Goal: Task Accomplishment & Management: Use online tool/utility

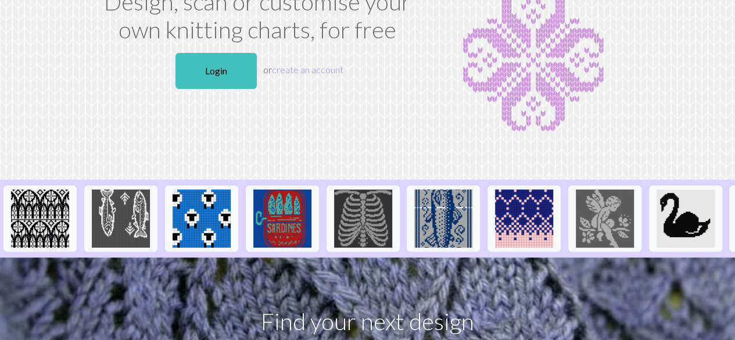
scroll to position [92, 0]
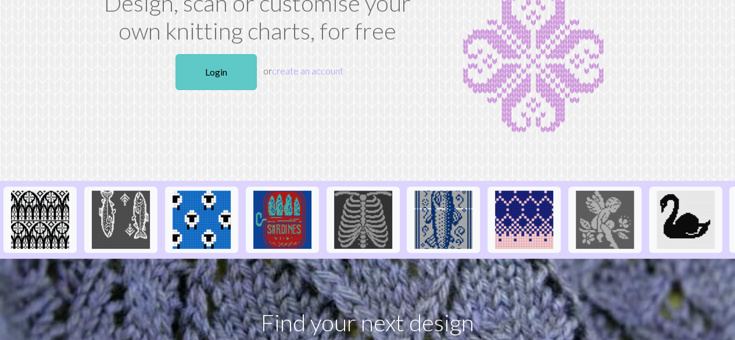
click at [212, 55] on link "Login" at bounding box center [215, 72] width 81 height 36
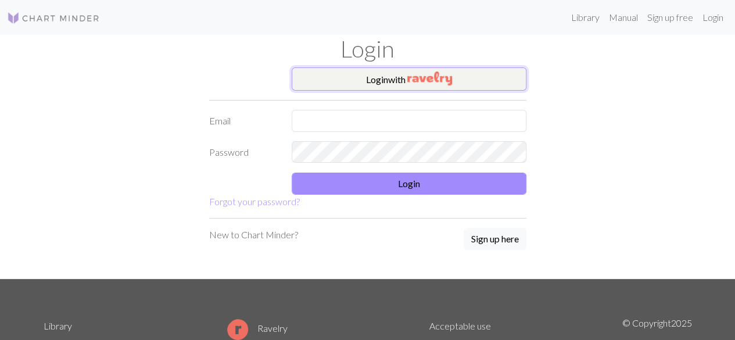
click at [465, 83] on button "Login with" at bounding box center [409, 78] width 235 height 23
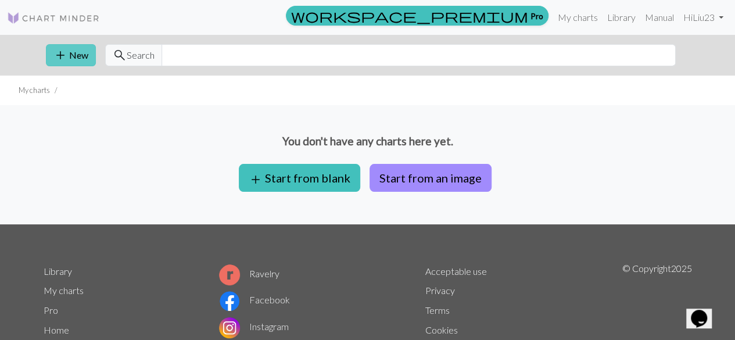
click at [73, 51] on button "add New" at bounding box center [71, 55] width 50 height 22
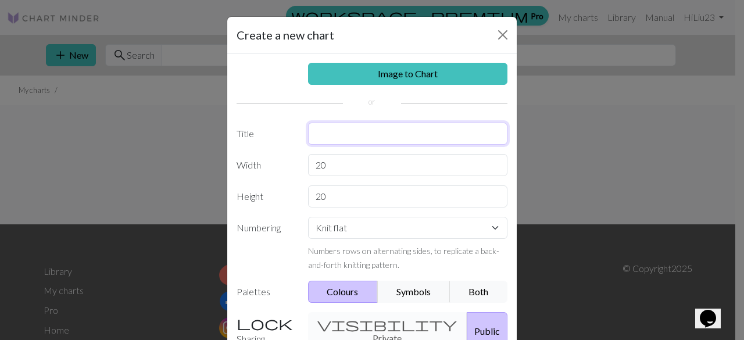
click at [343, 132] on input "text" at bounding box center [408, 134] width 200 height 22
click at [360, 162] on input "20" at bounding box center [408, 165] width 200 height 22
click at [377, 135] on input "slipknot swater" at bounding box center [408, 134] width 200 height 22
type input "slipknot sueter"
click at [370, 163] on input "20" at bounding box center [408, 165] width 200 height 22
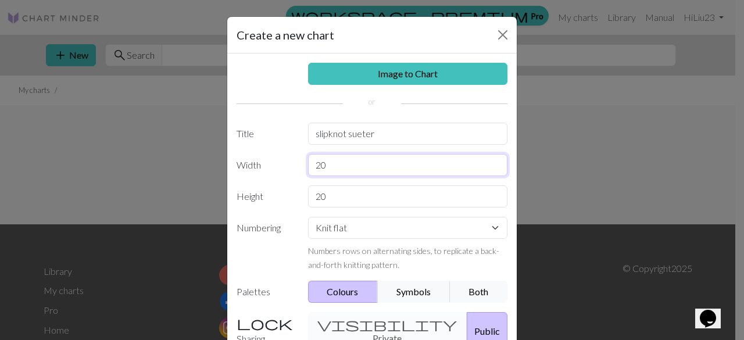
type input "2"
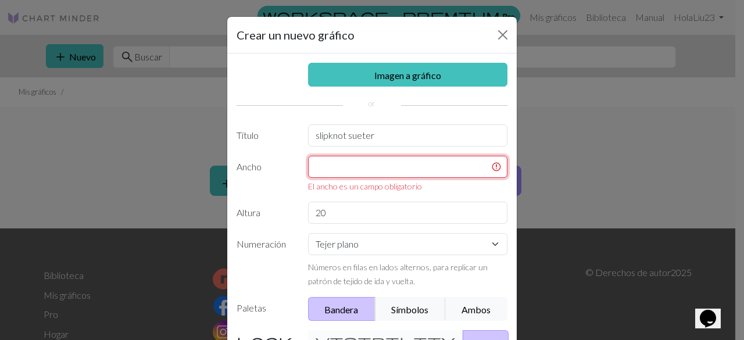
click at [351, 171] on input "text" at bounding box center [408, 167] width 200 height 22
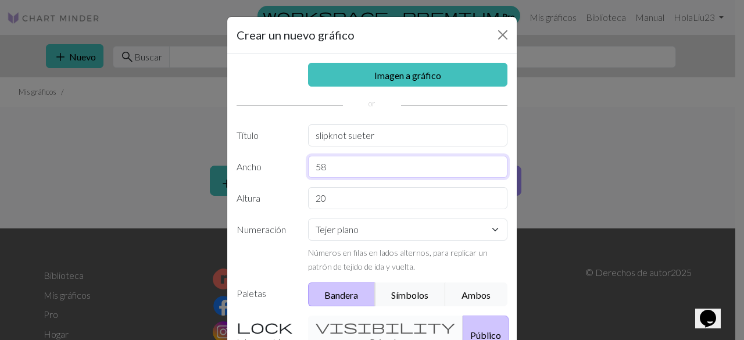
type input "58"
click at [331, 191] on input "20" at bounding box center [408, 198] width 200 height 22
type input "2"
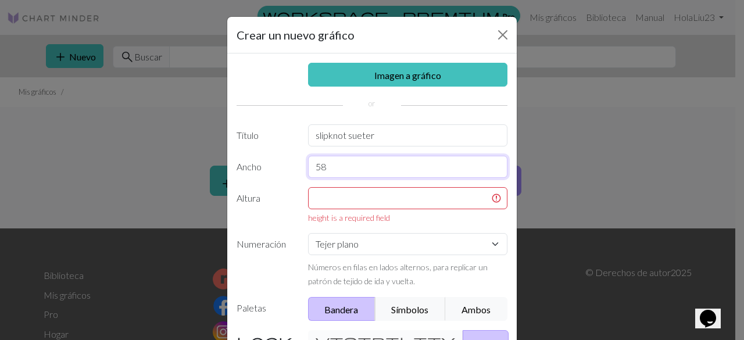
click at [338, 161] on input "58" at bounding box center [408, 167] width 200 height 22
type input "5"
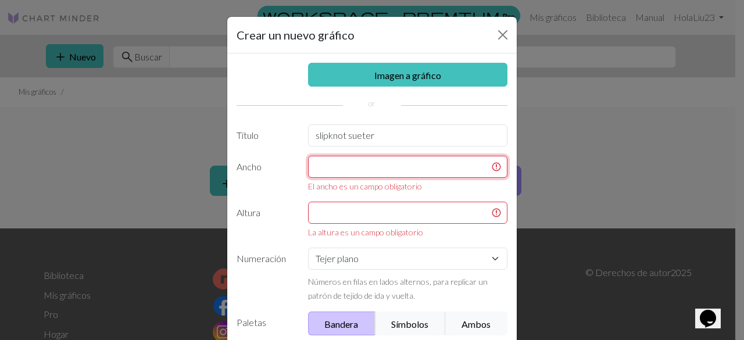
type input "5"
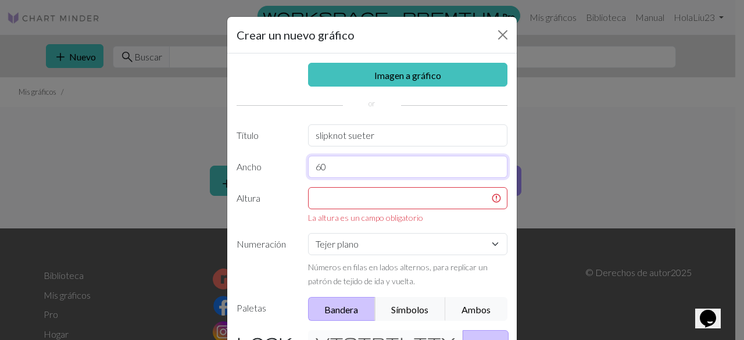
type input "60"
click at [344, 198] on input "text" at bounding box center [408, 198] width 200 height 22
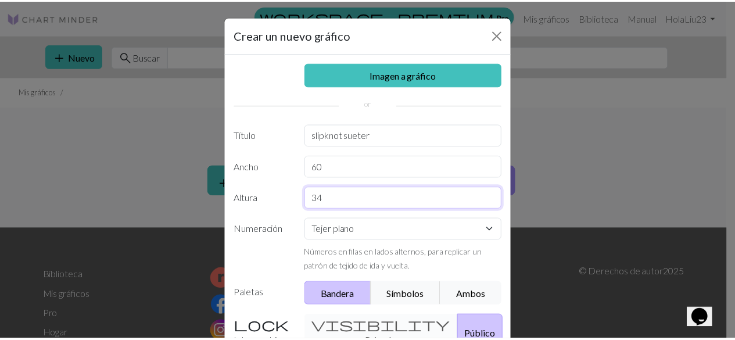
scroll to position [135, 0]
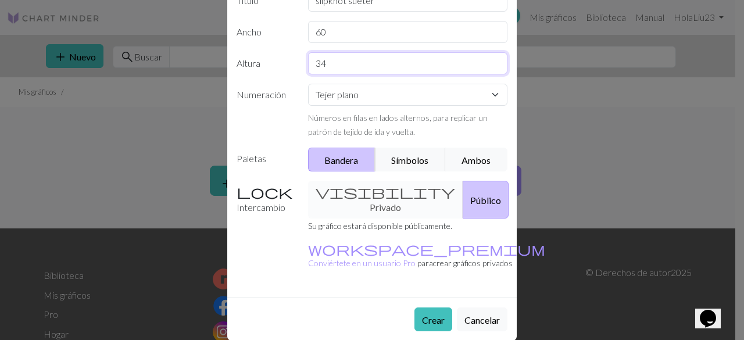
type input "34"
click at [371, 201] on div "visibility Privado Público" at bounding box center [408, 200] width 214 height 38
click at [240, 191] on label "Intercambio" at bounding box center [265, 200] width 71 height 38
click at [265, 206] on font "Intercambio" at bounding box center [261, 207] width 49 height 11
click at [360, 205] on div "visibility Privado Público" at bounding box center [408, 200] width 214 height 38
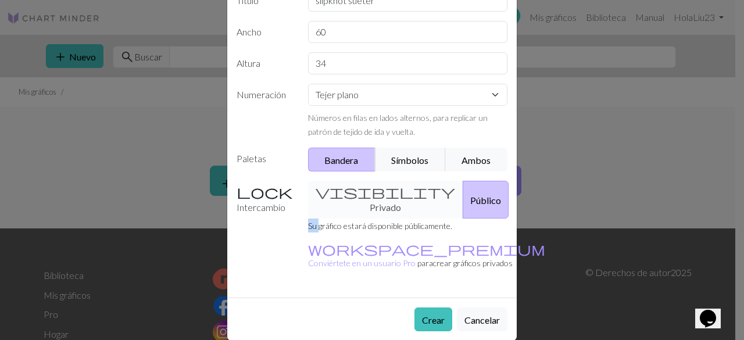
click at [360, 205] on div "visibility Privado Público" at bounding box center [408, 200] width 214 height 38
click at [435, 307] on button "Crear" at bounding box center [433, 319] width 38 height 24
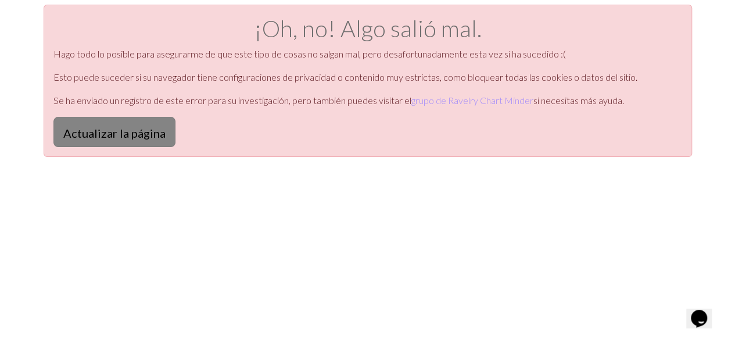
click at [85, 122] on button "Actualizar la página" at bounding box center [114, 132] width 122 height 30
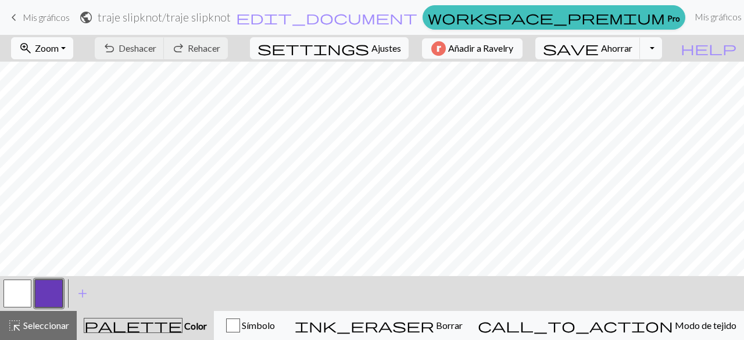
click at [73, 43] on button "zoom_in Zoom Zoom" at bounding box center [42, 48] width 62 height 22
click at [73, 135] on button "50%" at bounding box center [58, 139] width 92 height 19
click at [56, 304] on button "button" at bounding box center [49, 294] width 28 height 28
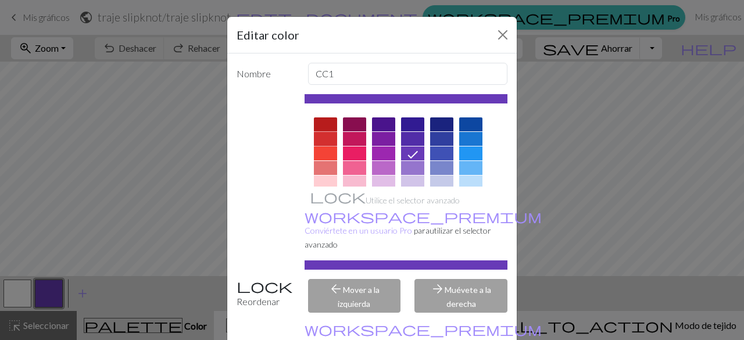
click at [324, 138] on div at bounding box center [325, 139] width 23 height 14
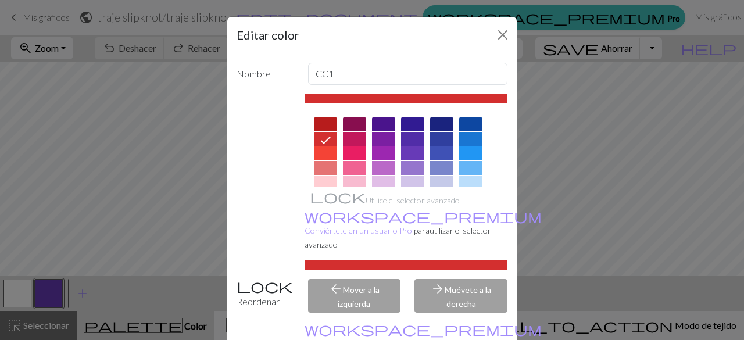
click at [106, 167] on div "Editar color Nombre CC1 Utilice el selector avanzado workspace_premium Conviért…" at bounding box center [372, 170] width 744 height 340
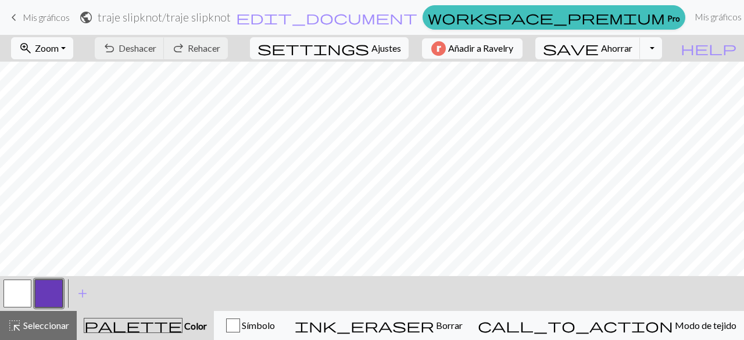
click at [44, 284] on button "button" at bounding box center [49, 294] width 28 height 28
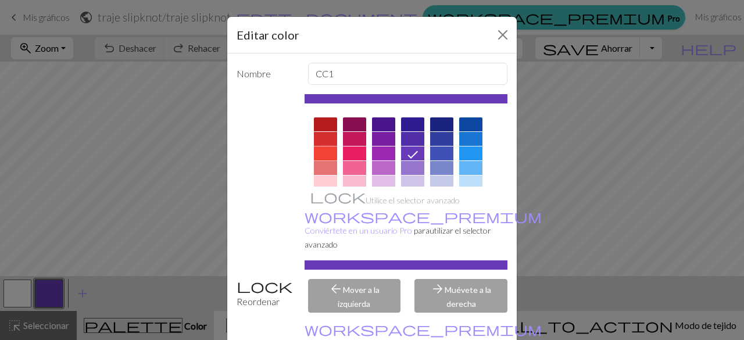
click at [324, 149] on div at bounding box center [325, 153] width 23 height 14
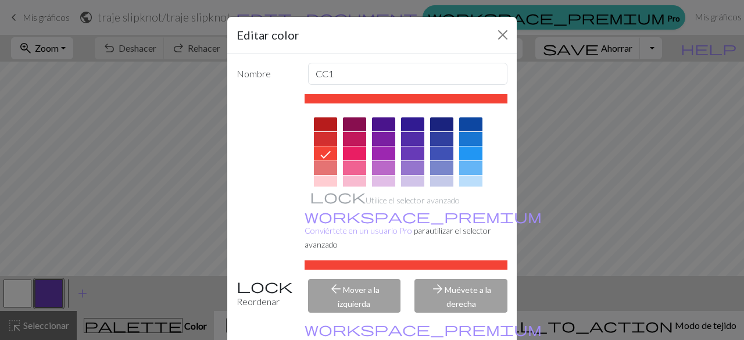
scroll to position [58, 0]
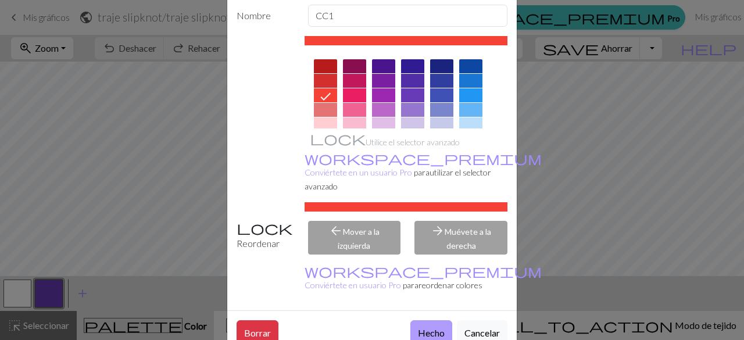
click at [429, 327] on font "Hecho" at bounding box center [431, 332] width 27 height 11
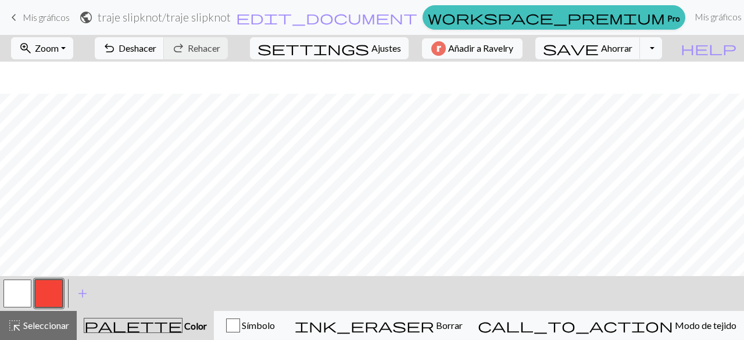
scroll to position [32, 0]
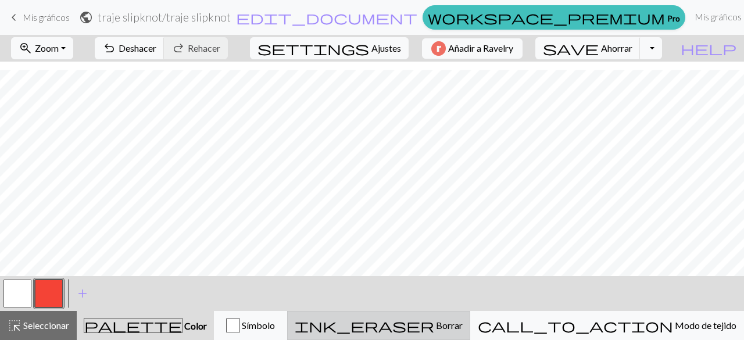
click at [458, 323] on div "ink_eraser Borrar Borrar" at bounding box center [379, 325] width 168 height 14
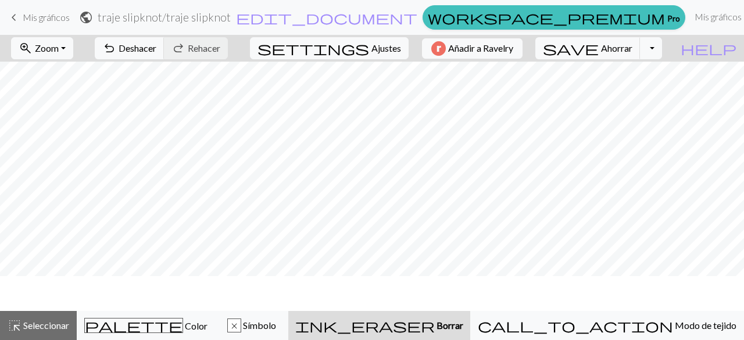
scroll to position [0, 0]
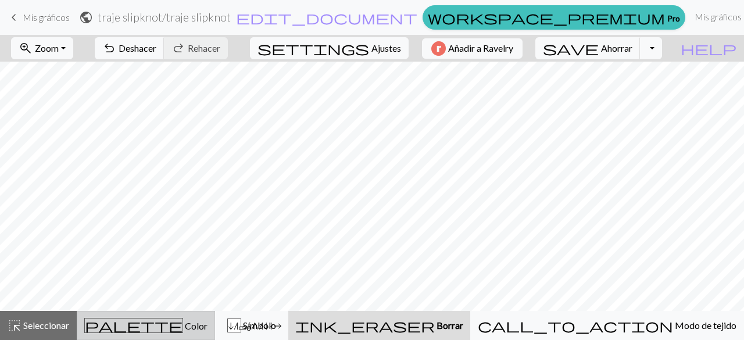
click at [206, 331] on div "palette Color Color" at bounding box center [145, 325] width 123 height 15
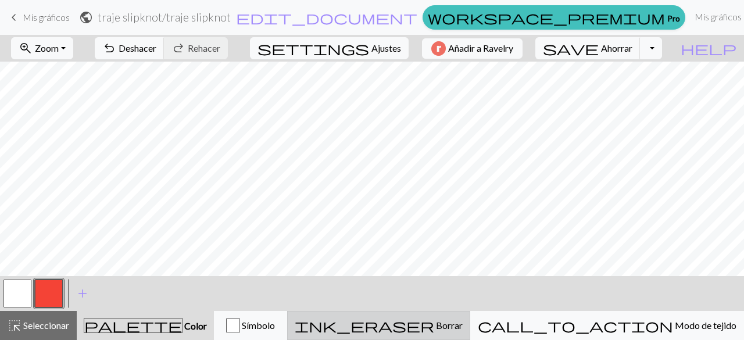
click at [434, 325] on span "ink_eraser" at bounding box center [364, 325] width 139 height 16
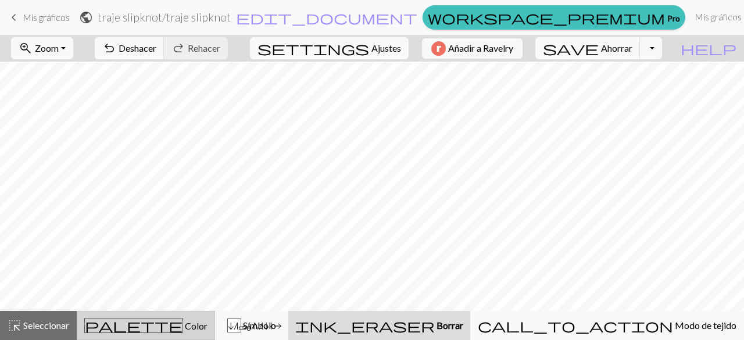
click at [185, 324] on font "Color" at bounding box center [196, 325] width 23 height 11
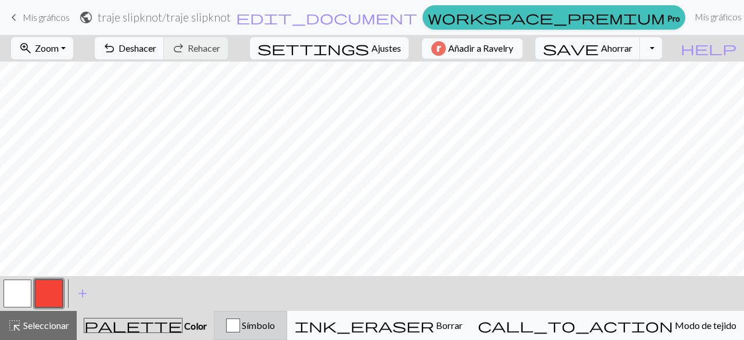
click at [240, 323] on div "button" at bounding box center [233, 325] width 14 height 14
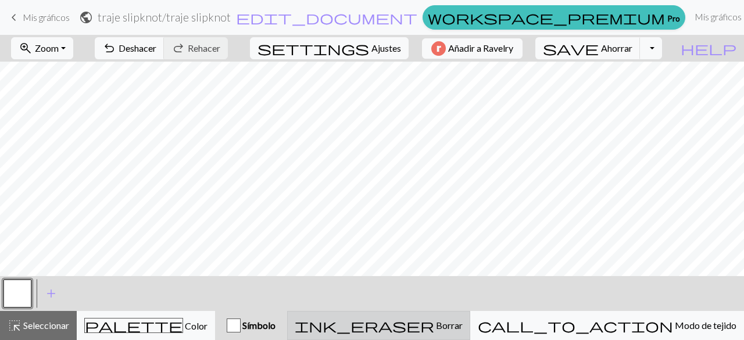
click at [463, 329] on font "Borrar" at bounding box center [449, 325] width 27 height 11
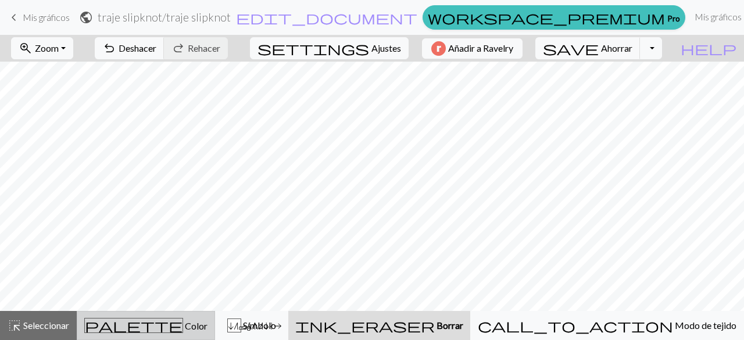
click at [215, 335] on button "palette Color Color" at bounding box center [146, 325] width 138 height 29
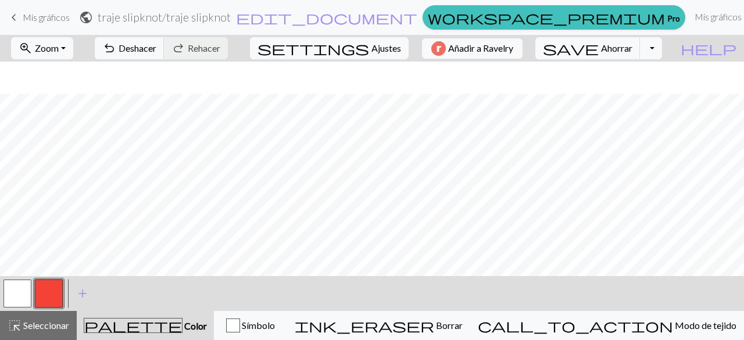
scroll to position [32, 0]
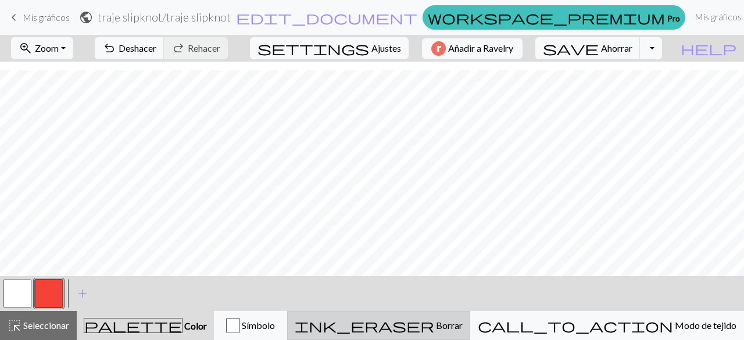
click at [463, 323] on div "ink_eraser Borrar Borrar" at bounding box center [379, 325] width 168 height 14
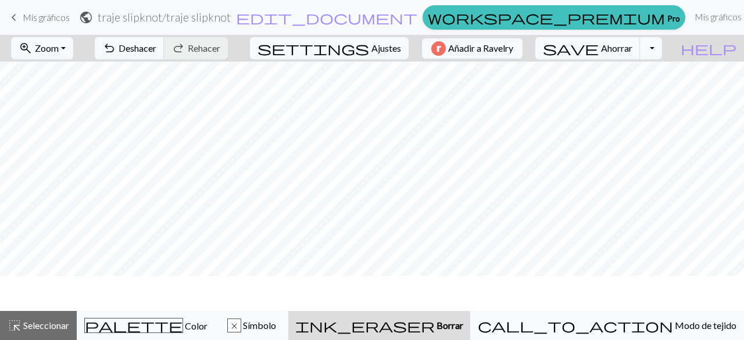
scroll to position [0, 0]
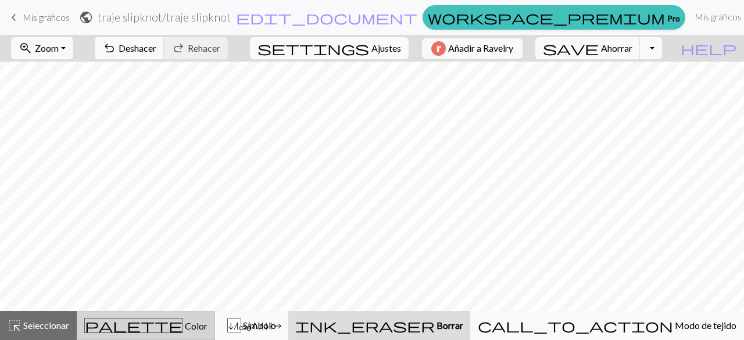
click at [144, 318] on span "palette" at bounding box center [134, 325] width 98 height 16
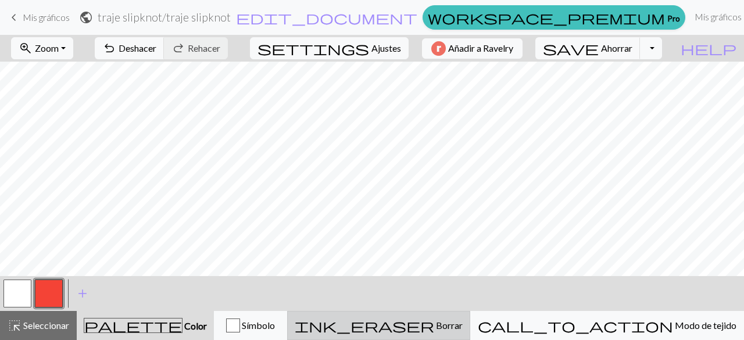
click at [434, 320] on span "ink_eraser" at bounding box center [364, 325] width 139 height 16
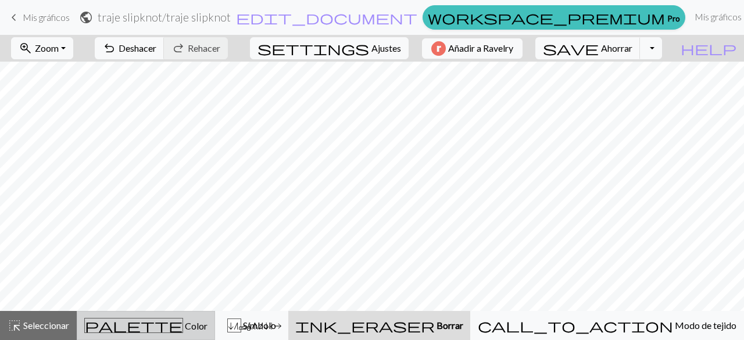
click at [207, 319] on div "palette Color Color" at bounding box center [145, 325] width 123 height 15
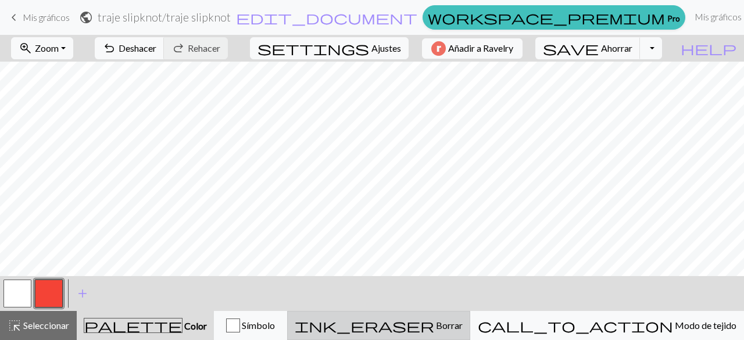
click at [463, 328] on font "Borrar" at bounding box center [449, 325] width 27 height 11
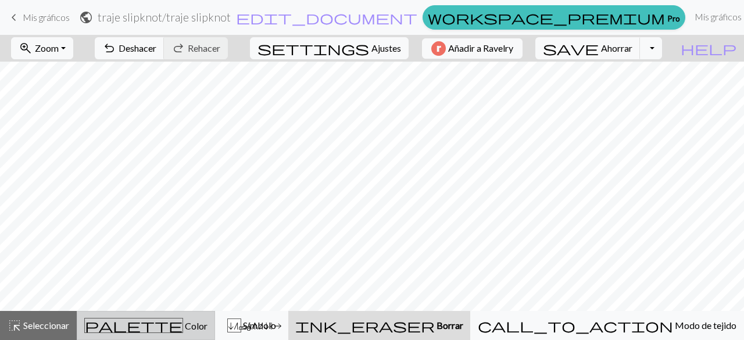
click at [129, 332] on div "palette Color Color" at bounding box center [145, 325] width 123 height 15
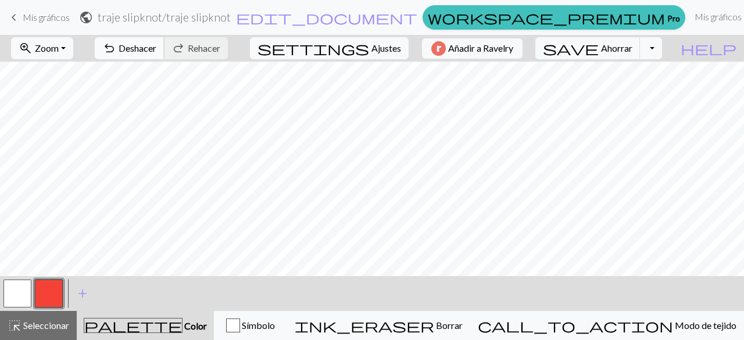
click at [156, 42] on font "Deshacer" at bounding box center [138, 47] width 38 height 11
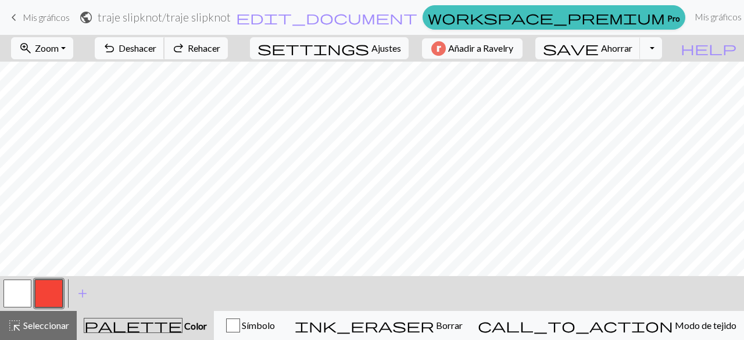
click at [156, 42] on font "Deshacer" at bounding box center [138, 47] width 38 height 11
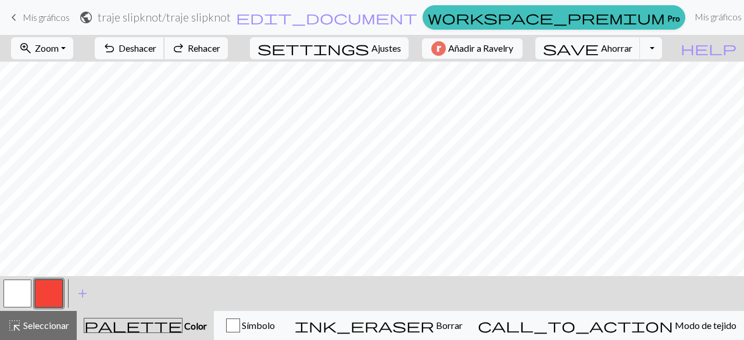
click at [156, 42] on font "Deshacer" at bounding box center [138, 47] width 38 height 11
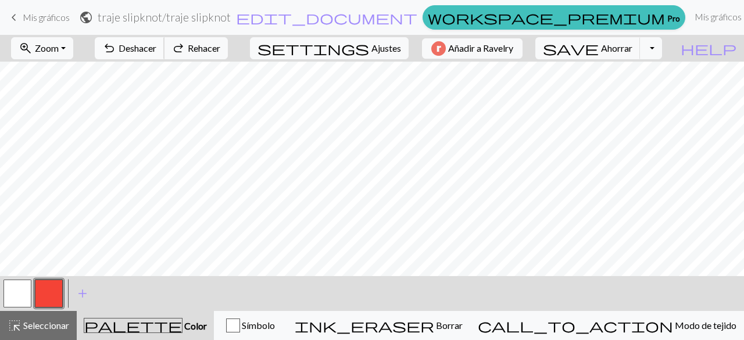
click at [156, 42] on font "Deshacer" at bounding box center [138, 47] width 38 height 11
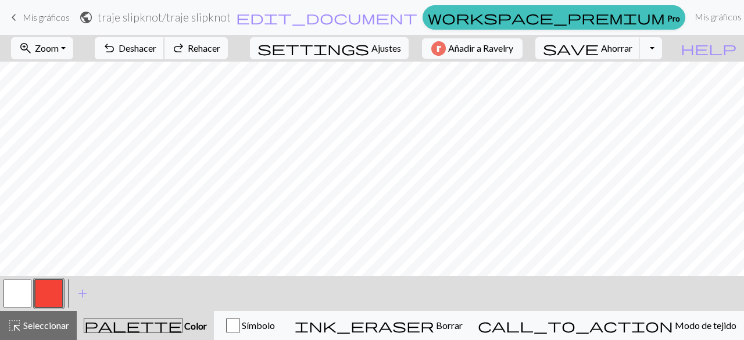
click at [156, 42] on font "Deshacer" at bounding box center [138, 47] width 38 height 11
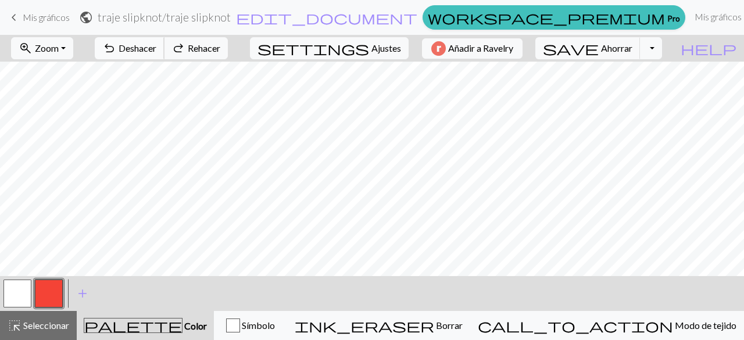
click at [156, 42] on font "Deshacer" at bounding box center [138, 47] width 38 height 11
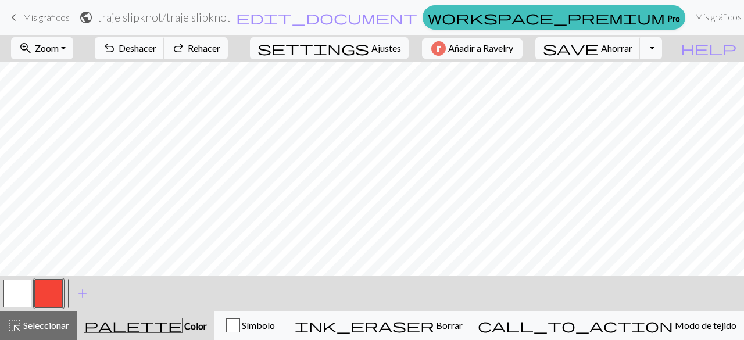
click at [156, 42] on font "Deshacer" at bounding box center [138, 47] width 38 height 11
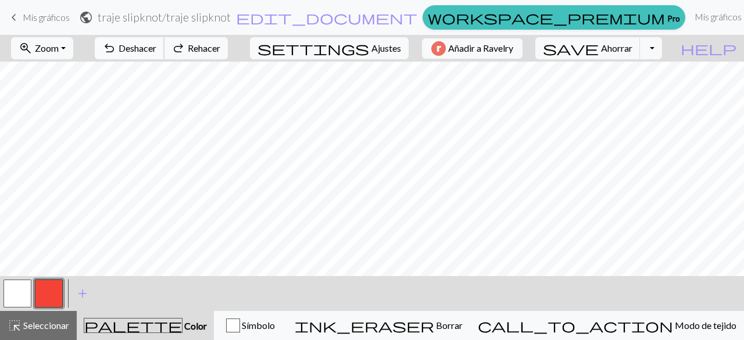
click at [156, 42] on font "Deshacer" at bounding box center [138, 47] width 38 height 11
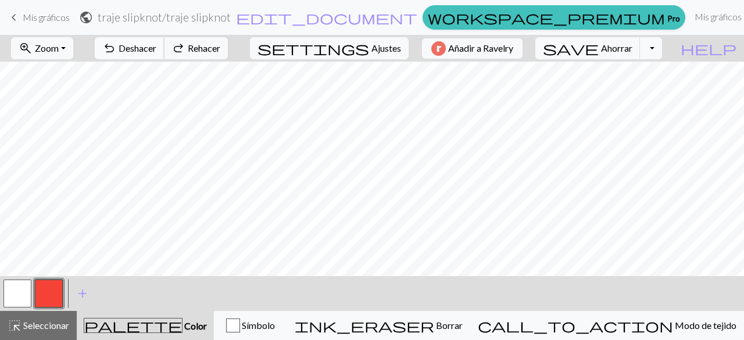
click at [156, 42] on font "Deshacer" at bounding box center [138, 47] width 38 height 11
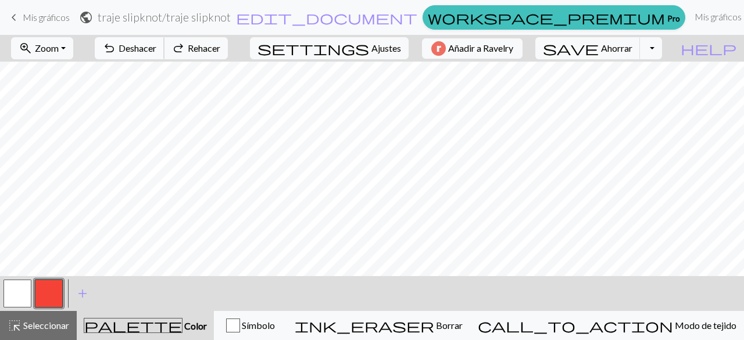
click at [156, 42] on font "Deshacer" at bounding box center [138, 47] width 38 height 11
click at [185, 42] on div "undo Deshacer Deshacer redo Rehacer Rehacer" at bounding box center [161, 48] width 151 height 27
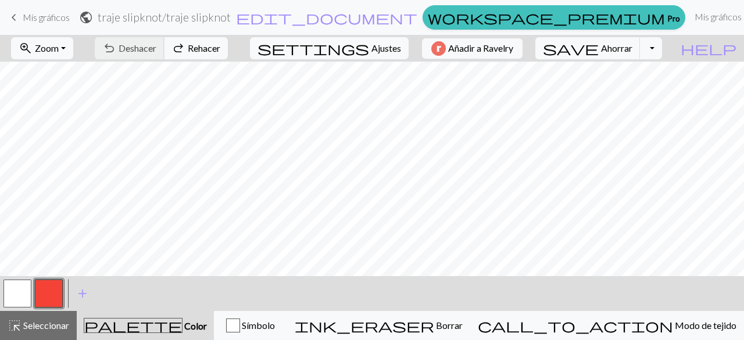
click at [185, 42] on div "undo Deshacer Deshacer redo Rehacer Rehacer" at bounding box center [161, 48] width 151 height 27
click at [182, 47] on div "undo Deshacer Deshacer redo Rehacer Rehacer" at bounding box center [161, 48] width 151 height 27
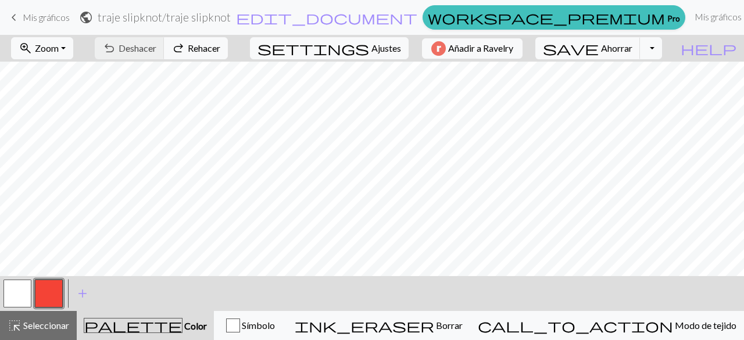
click at [182, 47] on div "undo Deshacer Deshacer redo Rehacer Rehacer" at bounding box center [161, 48] width 151 height 27
click at [59, 205] on div "zoom_in Zoom Zoom Fit all Fit width Fit height 50% 100% 150% 200% undo Deshacer…" at bounding box center [372, 187] width 744 height 305
click at [175, 49] on div "undo Deshacer Deshacer redo Rehacer Rehacer" at bounding box center [161, 48] width 151 height 27
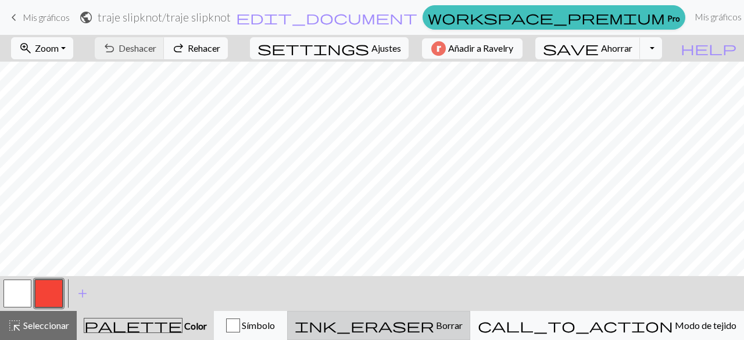
click at [463, 321] on div "ink_eraser Borrar Borrar" at bounding box center [379, 325] width 168 height 14
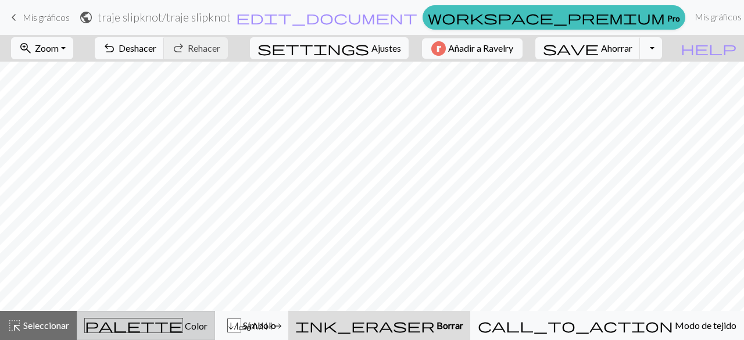
click at [176, 315] on button "palette Color Color" at bounding box center [146, 325] width 138 height 29
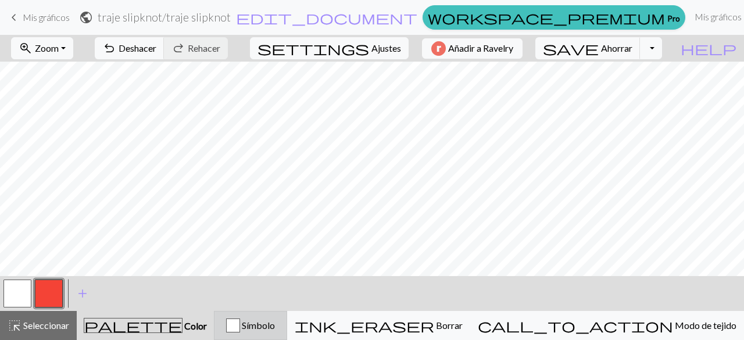
click at [240, 325] on div "button" at bounding box center [233, 325] width 14 height 14
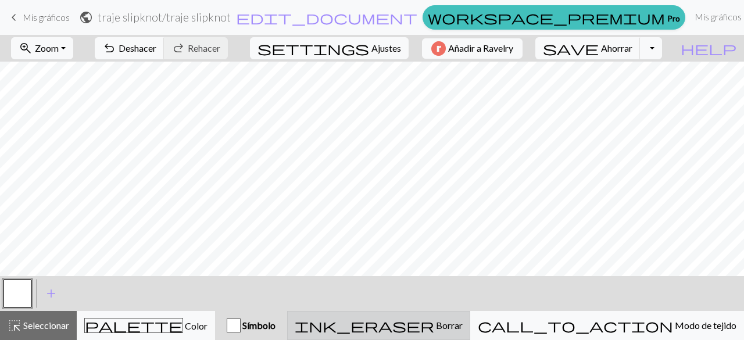
click at [463, 324] on span "Borrar" at bounding box center [448, 325] width 28 height 11
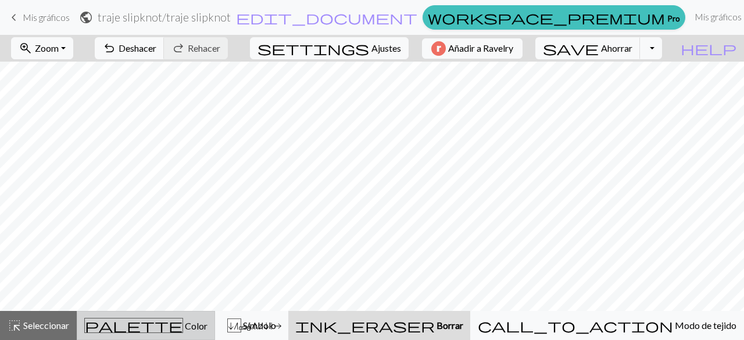
click at [194, 317] on button "palette Color Color" at bounding box center [146, 325] width 138 height 29
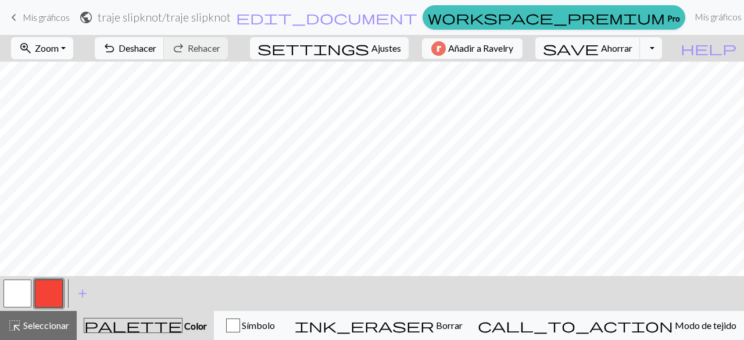
click at [53, 49] on font "Zoom" at bounding box center [47, 47] width 24 height 11
click at [69, 153] on button "100%" at bounding box center [58, 157] width 92 height 19
click at [13, 299] on button "button" at bounding box center [17, 294] width 28 height 28
click at [73, 55] on button "zoom_in Zoom Zoom" at bounding box center [42, 48] width 62 height 22
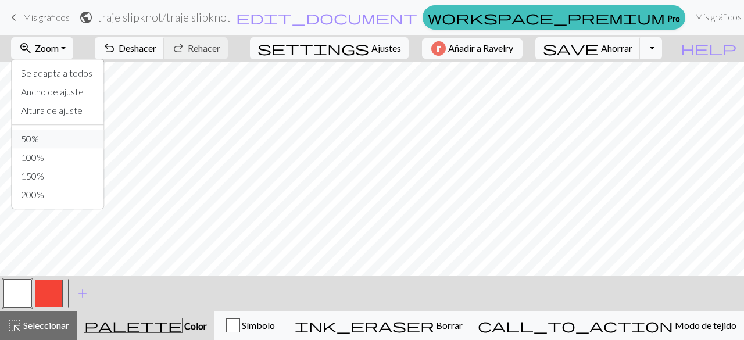
click at [56, 145] on button "50%" at bounding box center [58, 139] width 92 height 19
click at [632, 48] on font "Ahorrar" at bounding box center [616, 47] width 31 height 11
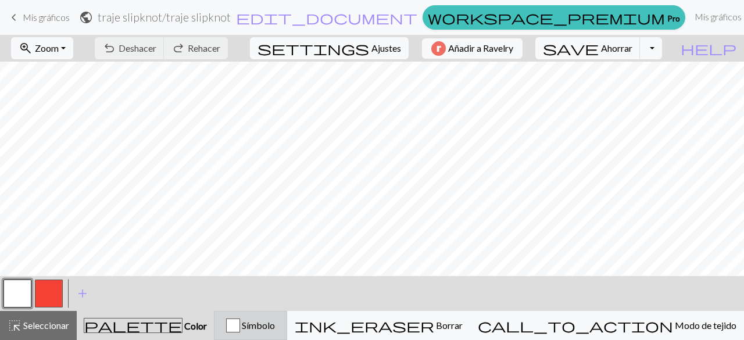
click at [280, 327] on div "Símbolo" at bounding box center [250, 325] width 58 height 14
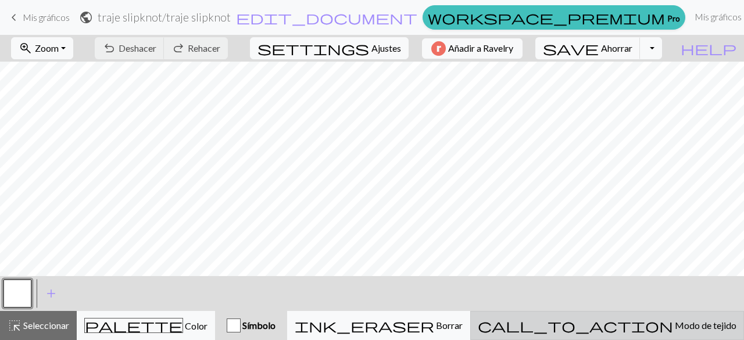
click at [675, 326] on font "Modo de tejido" at bounding box center [706, 325] width 62 height 11
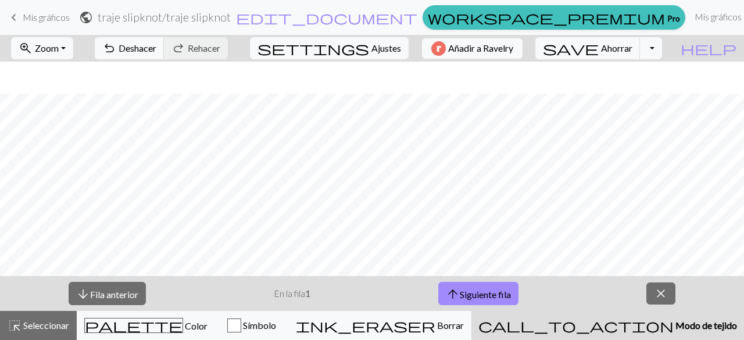
scroll to position [32, 0]
click at [468, 290] on font "Siguiente fila" at bounding box center [485, 293] width 51 height 11
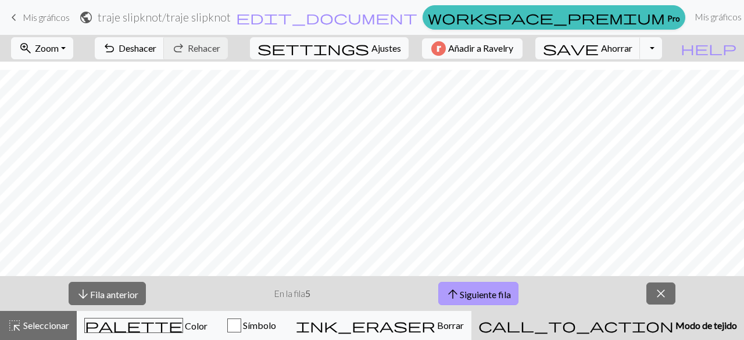
click at [468, 290] on font "Siguiente fila" at bounding box center [485, 293] width 51 height 11
click at [108, 288] on font "Fila anterior" at bounding box center [114, 293] width 48 height 11
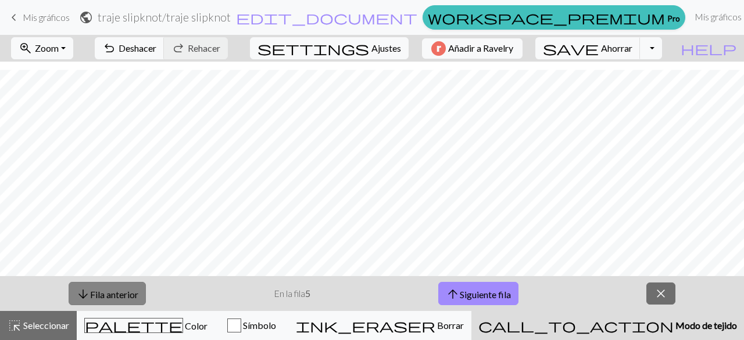
click at [108, 288] on font "Fila anterior" at bounding box center [114, 293] width 48 height 11
click at [651, 287] on button "close" at bounding box center [660, 293] width 29 height 22
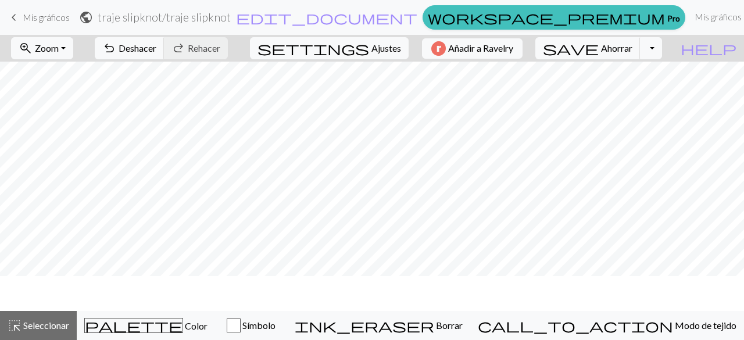
scroll to position [0, 0]
click at [632, 46] on font "Ahorrar" at bounding box center [616, 47] width 31 height 11
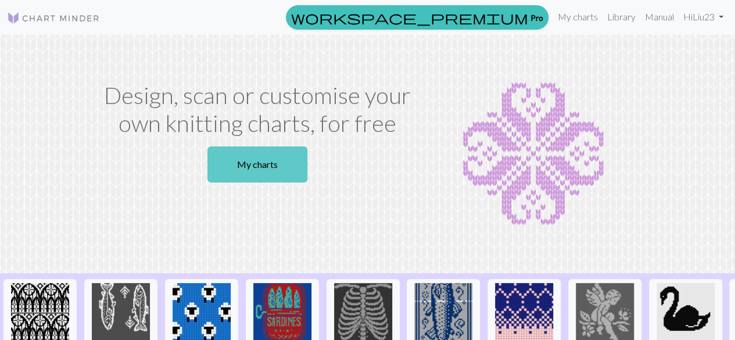
click at [282, 178] on link "My charts" at bounding box center [257, 164] width 100 height 36
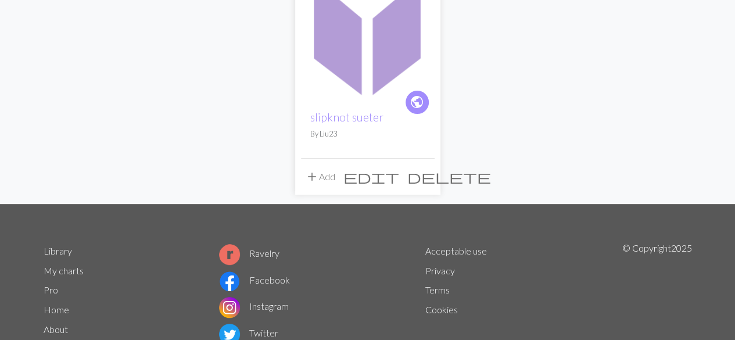
scroll to position [153, 0]
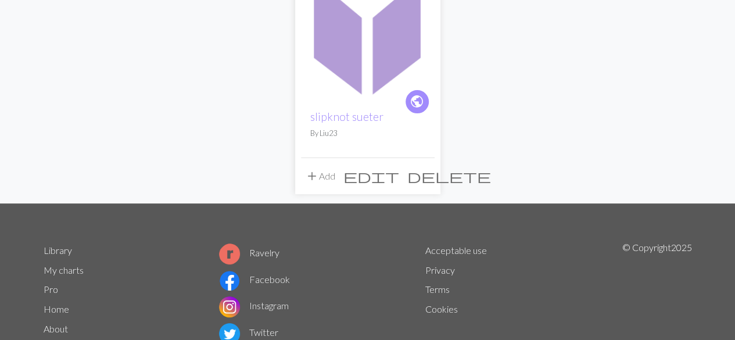
click at [417, 94] on span "public" at bounding box center [417, 101] width 15 height 18
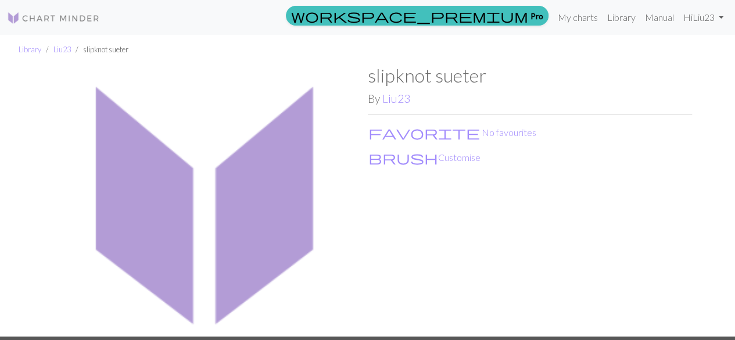
click at [247, 200] on img at bounding box center [206, 201] width 324 height 272
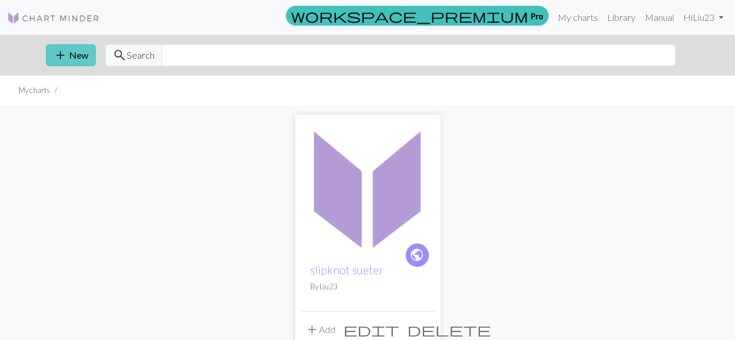
click at [80, 59] on button "add New" at bounding box center [71, 55] width 50 height 22
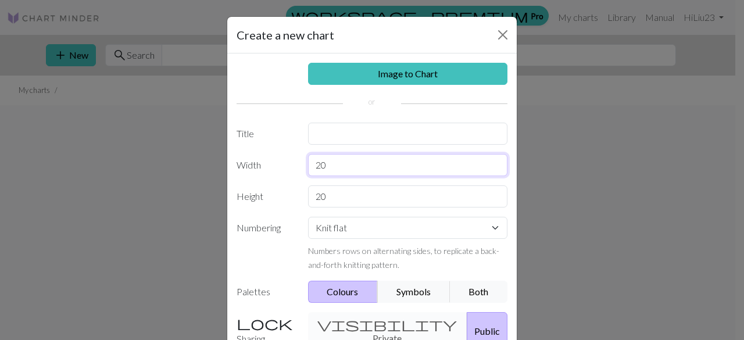
click at [339, 168] on input "20" at bounding box center [408, 165] width 200 height 22
type input "2"
type input "60"
click at [344, 191] on input "20" at bounding box center [408, 196] width 200 height 22
type input "2"
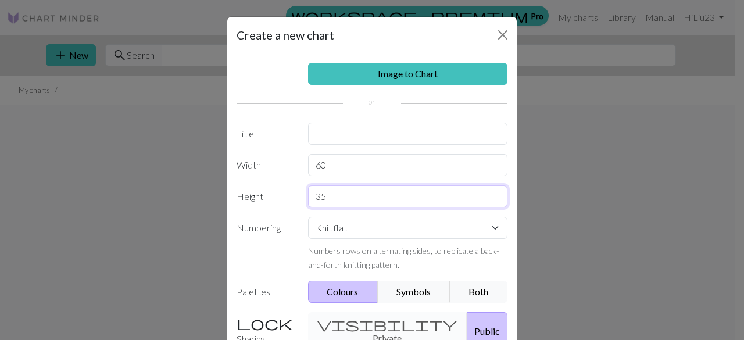
type input "35"
click at [363, 140] on input "text" at bounding box center [408, 134] width 200 height 22
type input "spider sueter"
click at [467, 321] on button "Public" at bounding box center [487, 331] width 41 height 38
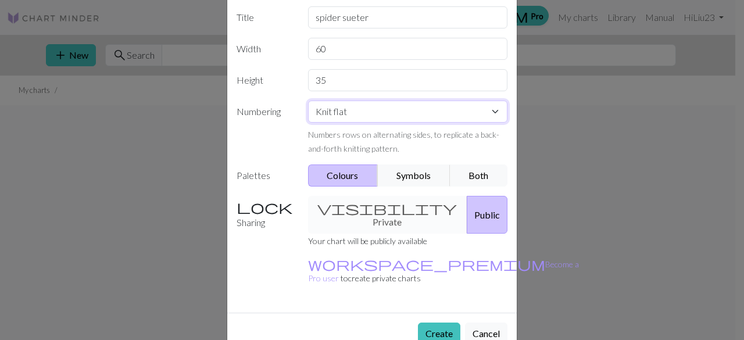
click at [438, 106] on select "Knit flat Knit in the round Lace knitting Cross stitch" at bounding box center [408, 112] width 200 height 22
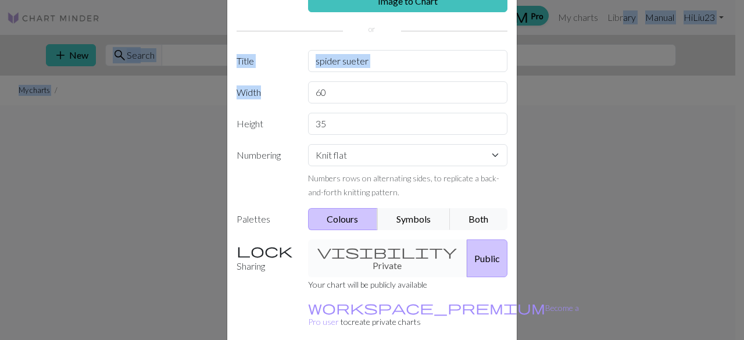
scroll to position [0, 0]
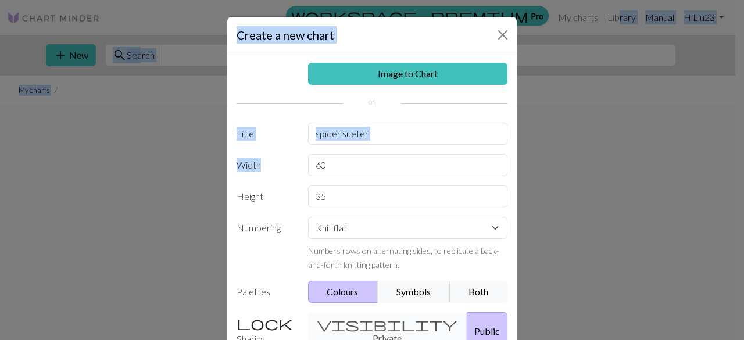
drag, startPoint x: 649, startPoint y: 46, endPoint x: 615, endPoint y: -15, distance: 69.7
click at [615, 0] on html "This website uses cookies to ensure you get the best experience on our website.…" at bounding box center [372, 170] width 744 height 340
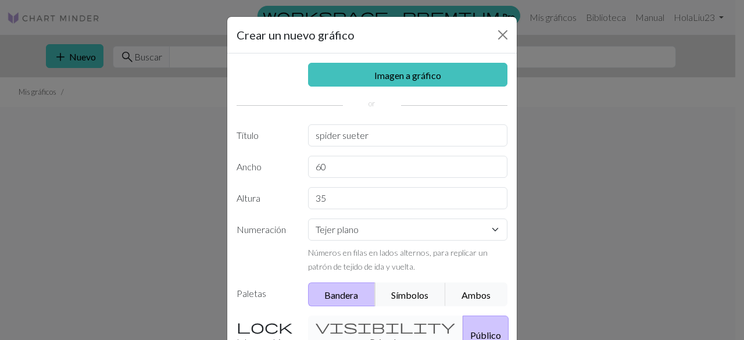
click at [191, 182] on div "Crear un nuevo gráfico Imagen a gráfico Título spider sueter Ancho 60 Altura 35…" at bounding box center [372, 170] width 744 height 340
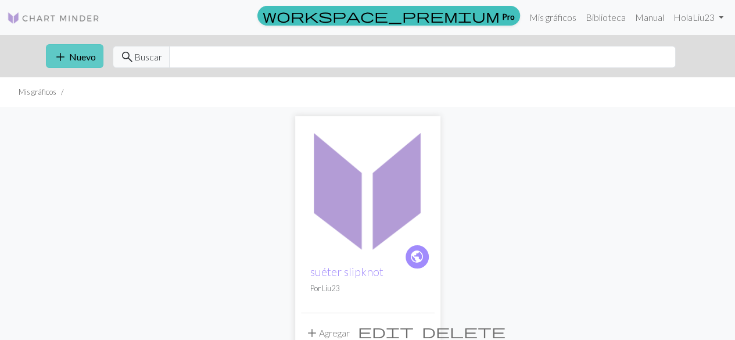
click at [79, 55] on font "Nuevo" at bounding box center [82, 56] width 27 height 11
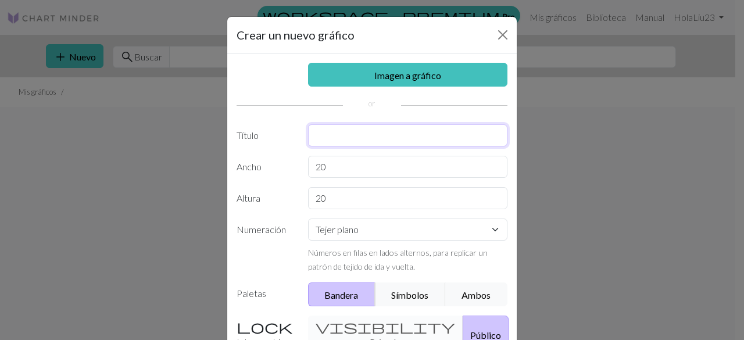
click at [327, 133] on input "text" at bounding box center [408, 135] width 200 height 22
type input "spider sueter"
click at [349, 167] on input "20" at bounding box center [408, 167] width 200 height 22
type input "2"
type input "60"
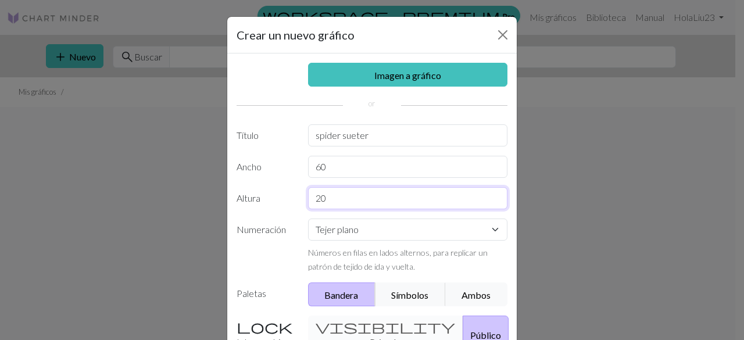
click at [351, 192] on input "20" at bounding box center [408, 198] width 200 height 22
type input "2"
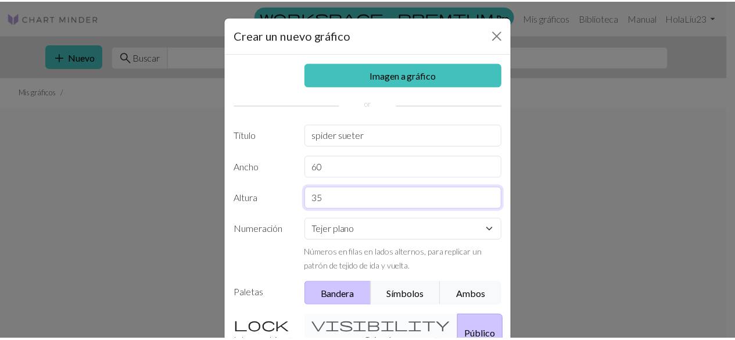
scroll to position [135, 0]
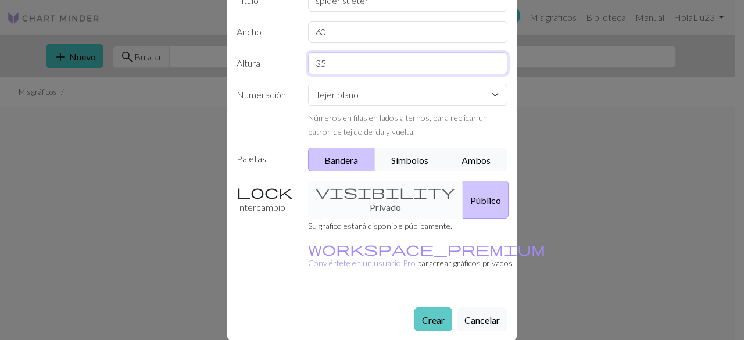
type input "35"
click at [427, 314] on font "Crear" at bounding box center [433, 319] width 23 height 11
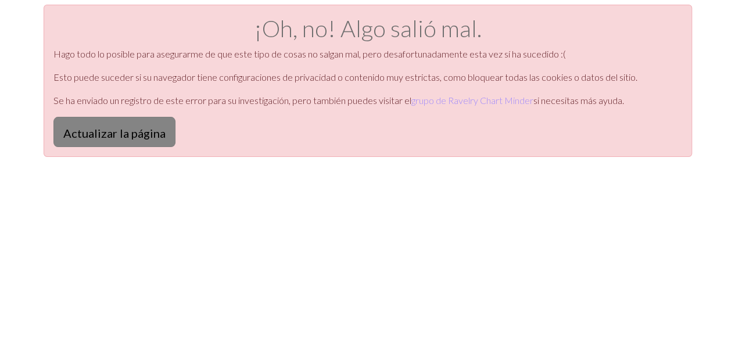
click at [110, 146] on button "Actualizar la página" at bounding box center [114, 132] width 122 height 30
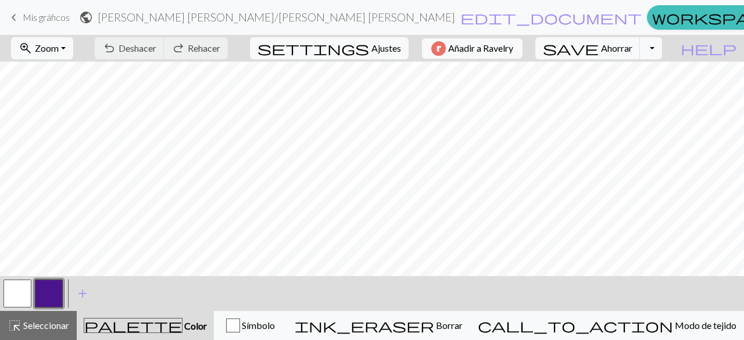
click at [53, 290] on button "button" at bounding box center [49, 294] width 28 height 28
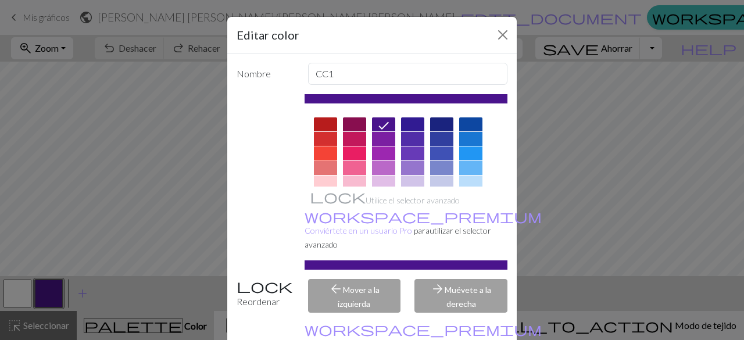
click at [327, 149] on div at bounding box center [325, 153] width 23 height 14
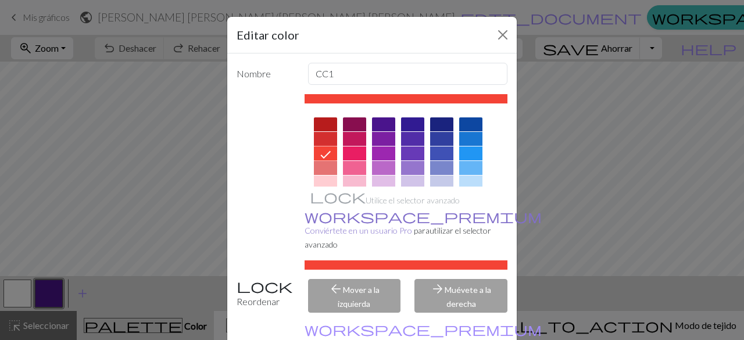
scroll to position [58, 0]
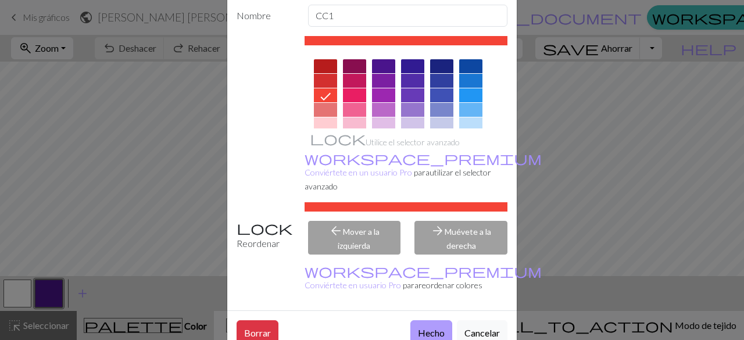
click at [427, 327] on font "Hecho" at bounding box center [431, 332] width 27 height 11
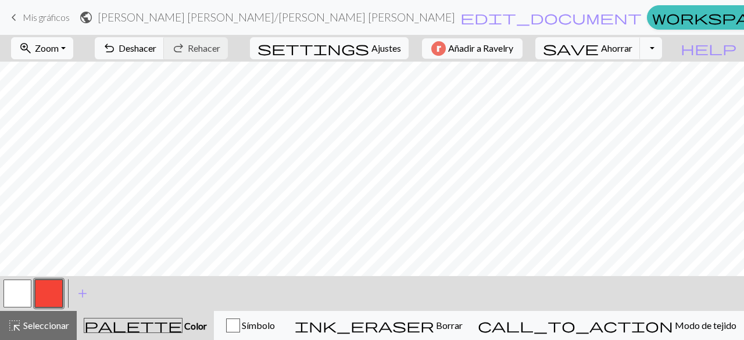
click at [70, 41] on button "zoom_in Zoom Zoom" at bounding box center [42, 48] width 62 height 22
click at [65, 144] on button "50%" at bounding box center [58, 139] width 92 height 19
click at [164, 38] on button "undo Deshacer Deshacer" at bounding box center [130, 48] width 70 height 22
click at [116, 51] on span "undo" at bounding box center [109, 48] width 14 height 16
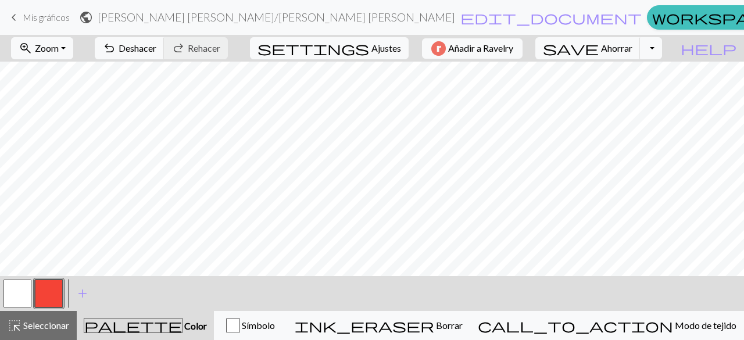
click at [15, 298] on button "button" at bounding box center [17, 294] width 28 height 28
click at [45, 300] on button "button" at bounding box center [49, 294] width 28 height 28
click at [84, 286] on span "add" at bounding box center [83, 293] width 14 height 16
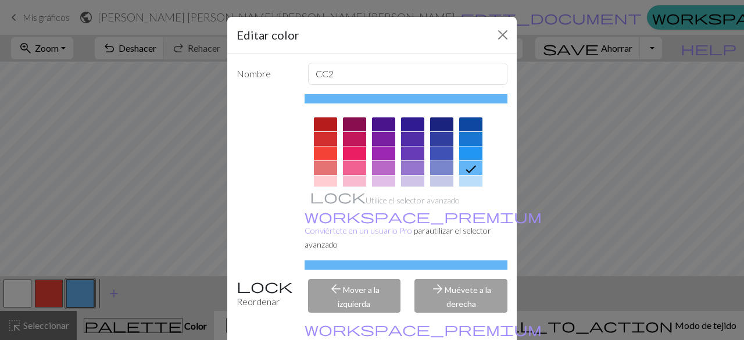
click at [439, 155] on div at bounding box center [441, 153] width 23 height 14
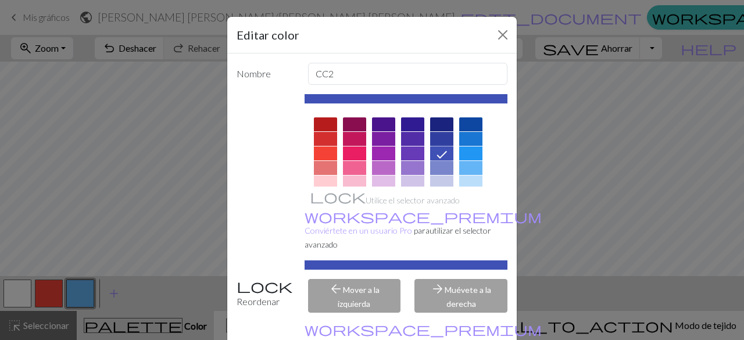
scroll to position [58, 0]
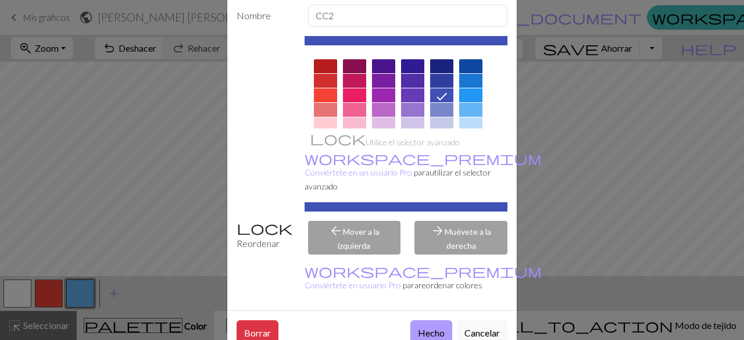
click at [425, 320] on button "Hecho" at bounding box center [431, 332] width 42 height 24
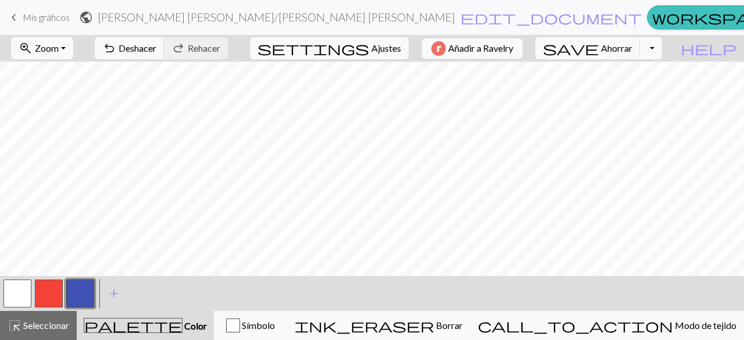
click at [55, 298] on button "button" at bounding box center [49, 294] width 28 height 28
click at [94, 293] on div at bounding box center [80, 293] width 31 height 31
drag, startPoint x: 96, startPoint y: 295, endPoint x: 85, endPoint y: 293, distance: 11.7
click at [85, 293] on div "< > add Añade un color" at bounding box center [372, 293] width 744 height 35
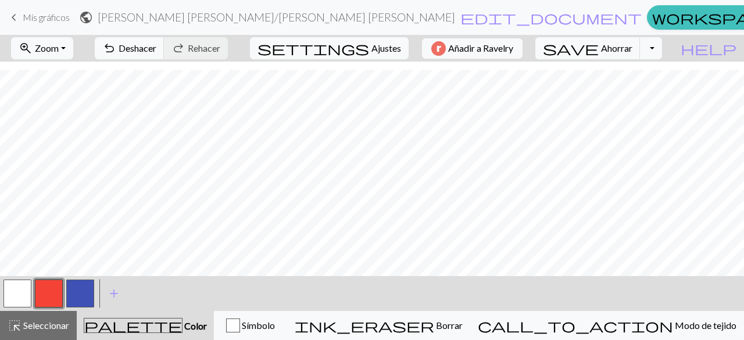
click at [85, 293] on button "button" at bounding box center [80, 294] width 28 height 28
click at [45, 286] on button "button" at bounding box center [49, 294] width 28 height 28
click at [51, 296] on button "button" at bounding box center [49, 294] width 28 height 28
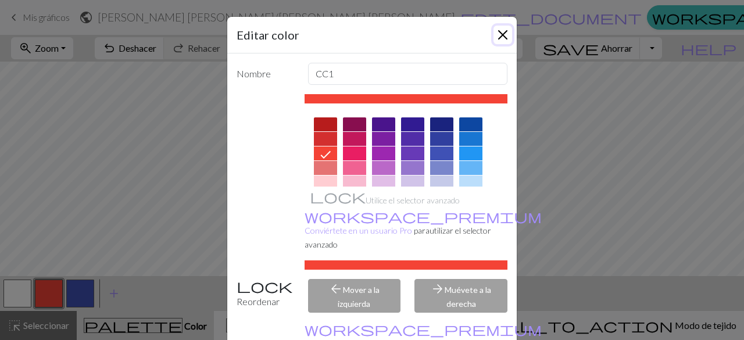
click at [498, 37] on button "Cerca" at bounding box center [502, 35] width 19 height 19
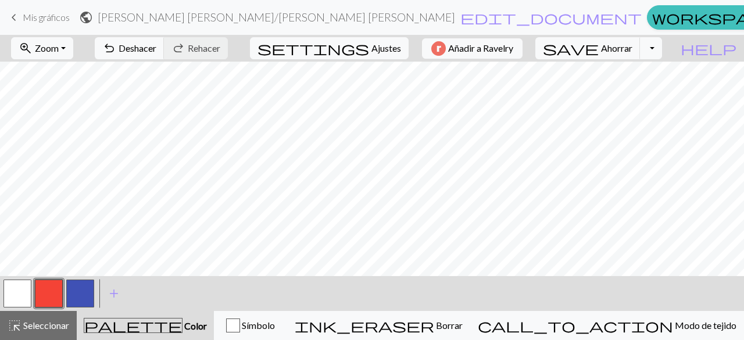
click at [79, 301] on button "button" at bounding box center [80, 294] width 28 height 28
click at [52, 295] on button "button" at bounding box center [49, 294] width 28 height 28
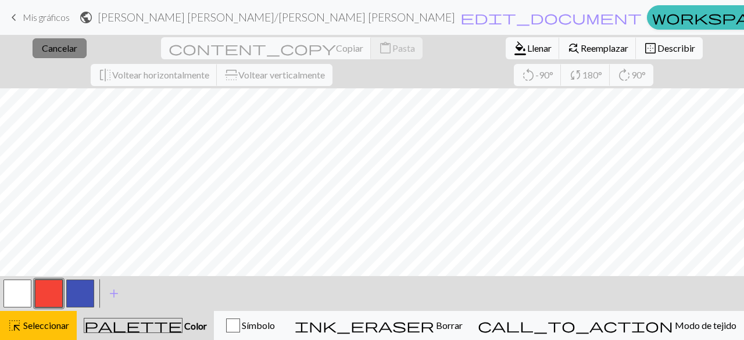
click at [44, 51] on font "Cancelar" at bounding box center [59, 47] width 35 height 11
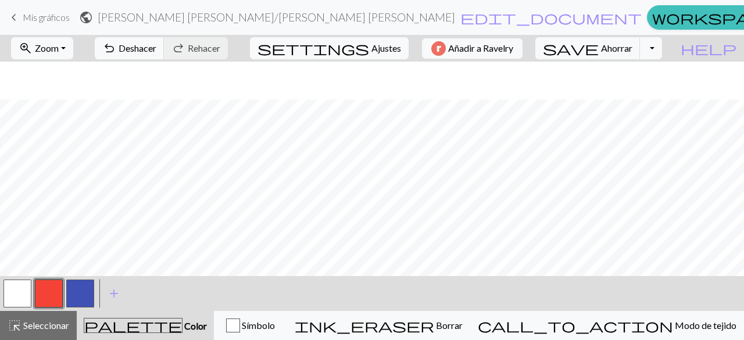
scroll to position [38, 0]
click at [80, 286] on button "button" at bounding box center [80, 294] width 28 height 28
click at [42, 293] on button "button" at bounding box center [49, 294] width 28 height 28
click at [74, 302] on button "button" at bounding box center [80, 294] width 28 height 28
click at [46, 288] on button "button" at bounding box center [49, 294] width 28 height 28
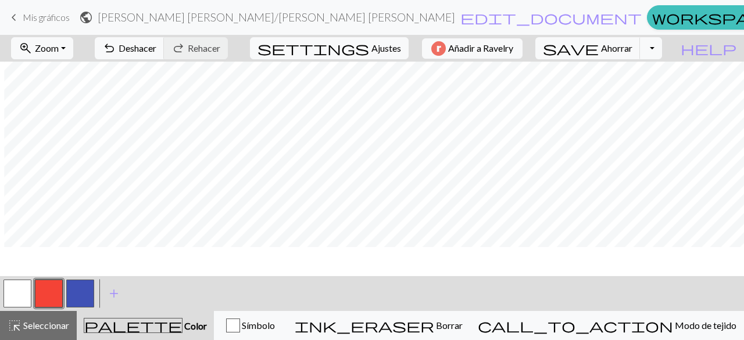
scroll to position [0, 4]
click at [113, 291] on span "add" at bounding box center [114, 293] width 14 height 16
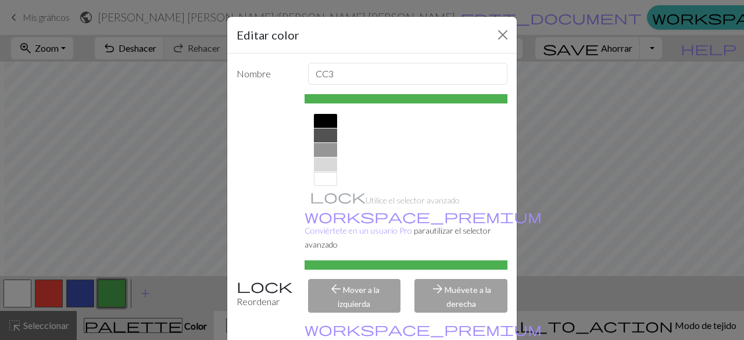
scroll to position [239, 0]
click at [321, 122] on div at bounding box center [325, 120] width 23 height 14
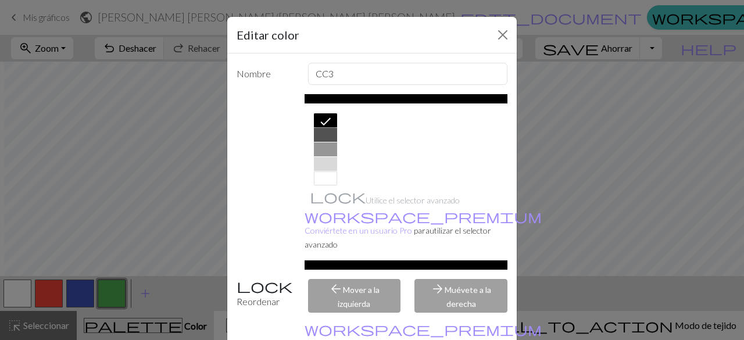
scroll to position [58, 0]
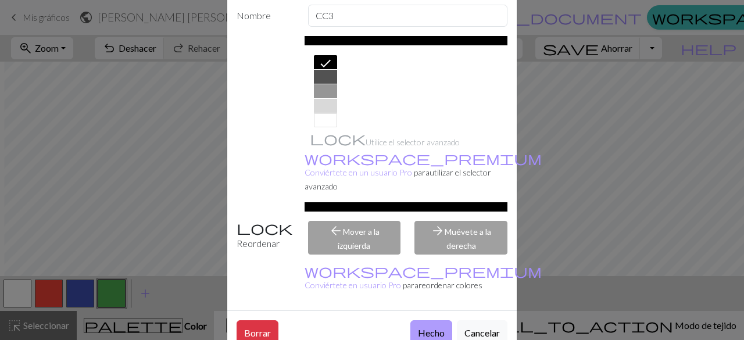
click at [425, 320] on button "Hecho" at bounding box center [431, 332] width 42 height 24
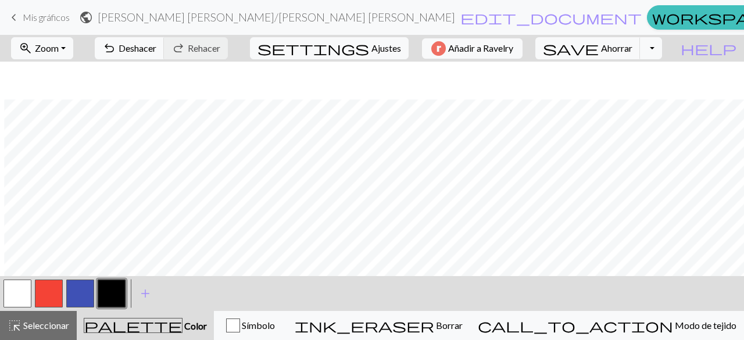
scroll to position [38, 4]
click at [156, 44] on font "Deshacer" at bounding box center [138, 47] width 38 height 11
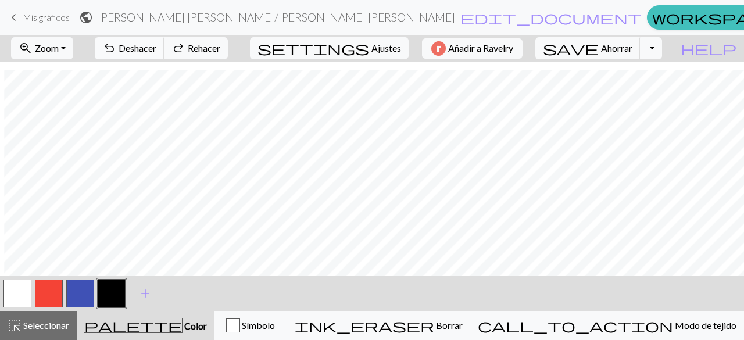
click at [156, 44] on font "Deshacer" at bounding box center [138, 47] width 38 height 11
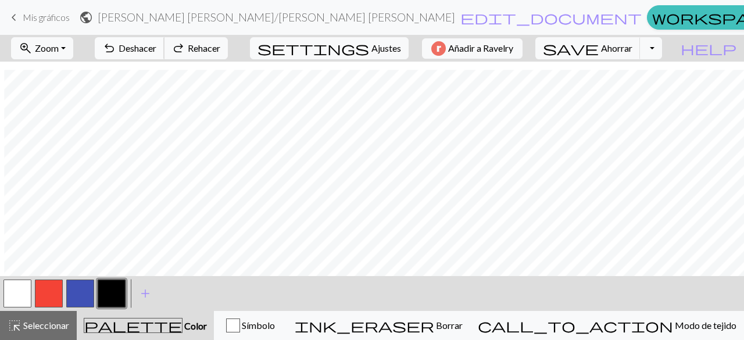
click at [156, 44] on font "Deshacer" at bounding box center [138, 47] width 38 height 11
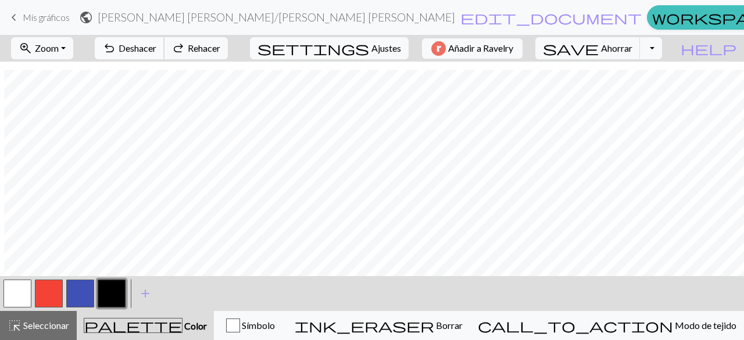
click at [156, 44] on font "Deshacer" at bounding box center [138, 47] width 38 height 11
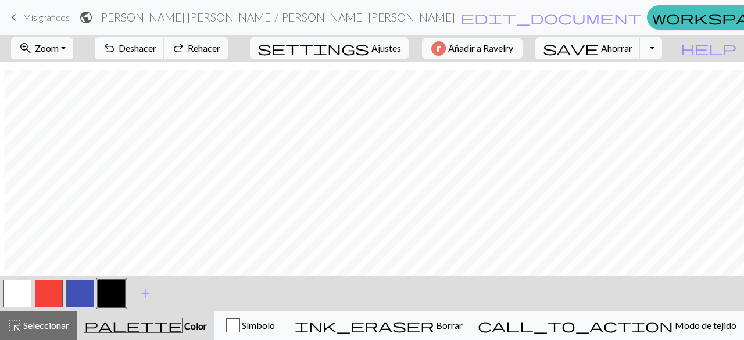
click at [156, 44] on font "Deshacer" at bounding box center [138, 47] width 38 height 11
click at [45, 310] on div "< >" at bounding box center [65, 293] width 126 height 35
click at [45, 293] on button "button" at bounding box center [49, 294] width 28 height 28
click at [117, 288] on button "button" at bounding box center [112, 294] width 28 height 28
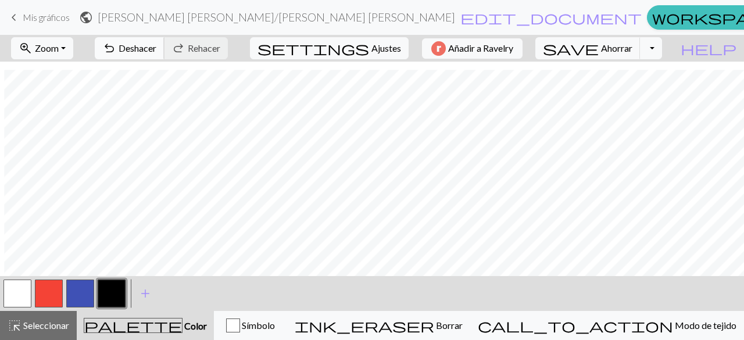
click at [156, 44] on font "Deshacer" at bounding box center [138, 47] width 38 height 11
click at [156, 48] on font "Deshacer" at bounding box center [138, 47] width 38 height 11
click at [156, 49] on font "Deshacer" at bounding box center [138, 47] width 38 height 11
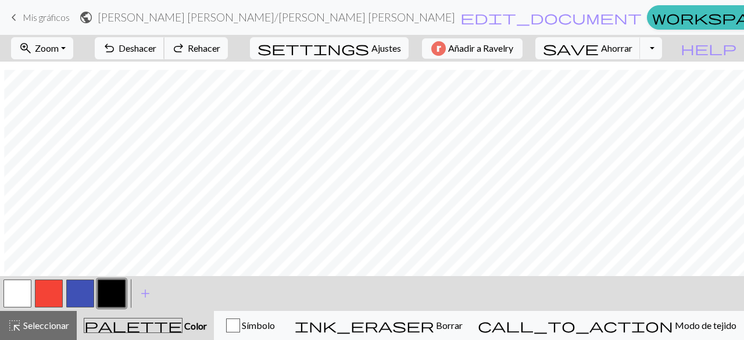
click at [156, 49] on font "Deshacer" at bounding box center [138, 47] width 38 height 11
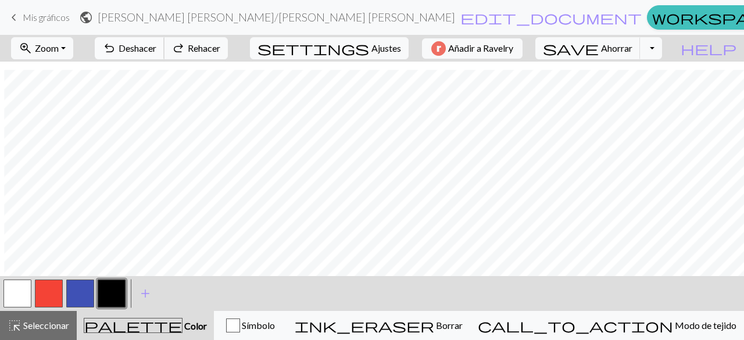
click at [156, 49] on font "Deshacer" at bounding box center [138, 47] width 38 height 11
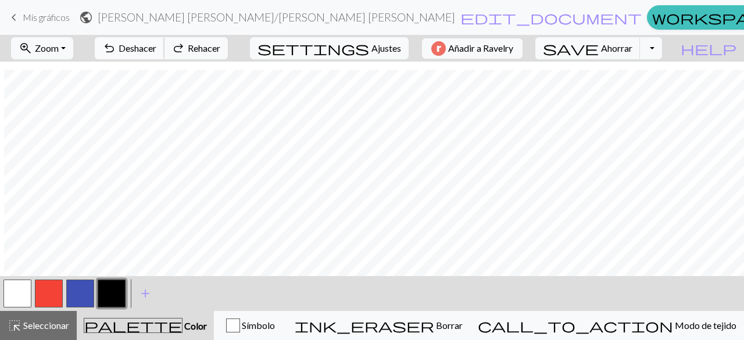
click at [156, 49] on font "Deshacer" at bounding box center [138, 47] width 38 height 11
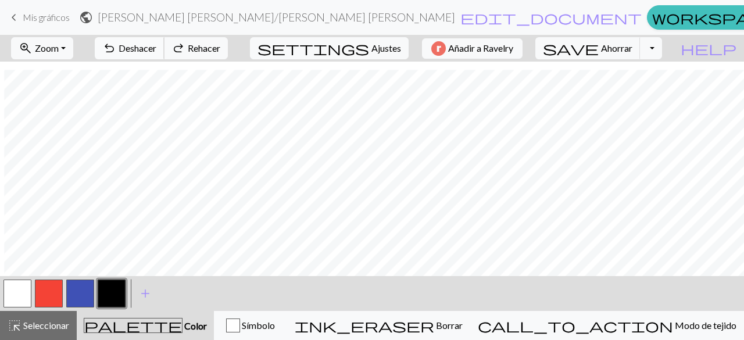
click at [156, 49] on font "Deshacer" at bounding box center [138, 47] width 38 height 11
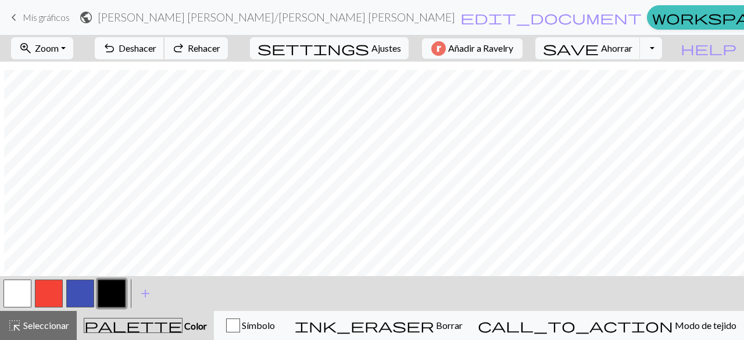
click at [156, 49] on font "Deshacer" at bounding box center [138, 47] width 38 height 11
click at [164, 55] on button "undo Deshacer Deshacer" at bounding box center [130, 48] width 70 height 22
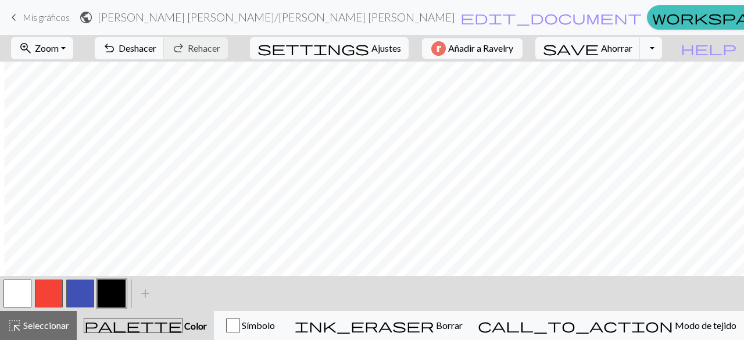
click at [57, 289] on button "button" at bounding box center [49, 294] width 28 height 28
click at [111, 289] on button "button" at bounding box center [112, 294] width 28 height 28
click at [55, 293] on button "button" at bounding box center [49, 294] width 28 height 28
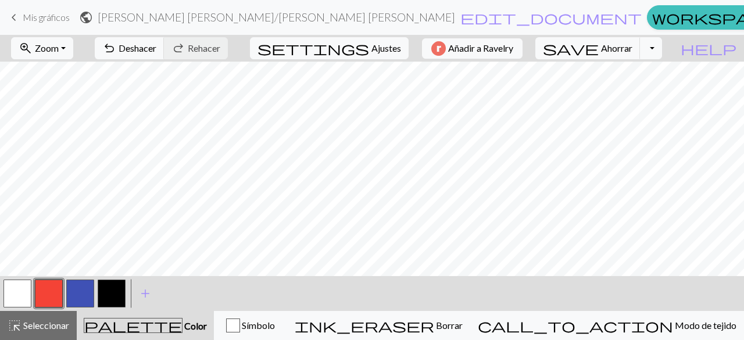
click at [113, 290] on button "button" at bounding box center [112, 294] width 28 height 28
click at [53, 292] on button "button" at bounding box center [49, 294] width 28 height 28
click at [124, 286] on button "button" at bounding box center [112, 294] width 28 height 28
click at [51, 295] on button "button" at bounding box center [49, 294] width 28 height 28
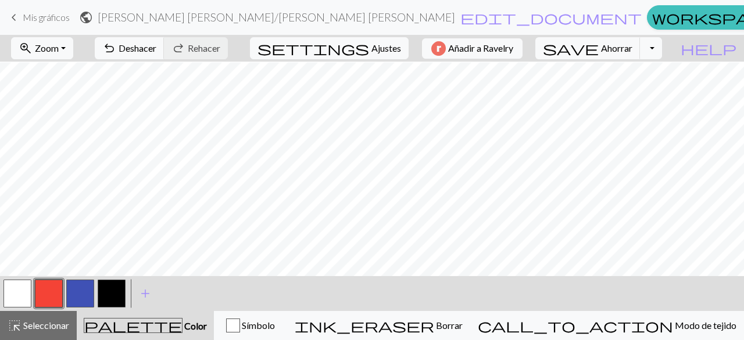
scroll to position [1, 0]
click at [631, 44] on font "Ahorrar" at bounding box center [616, 47] width 31 height 11
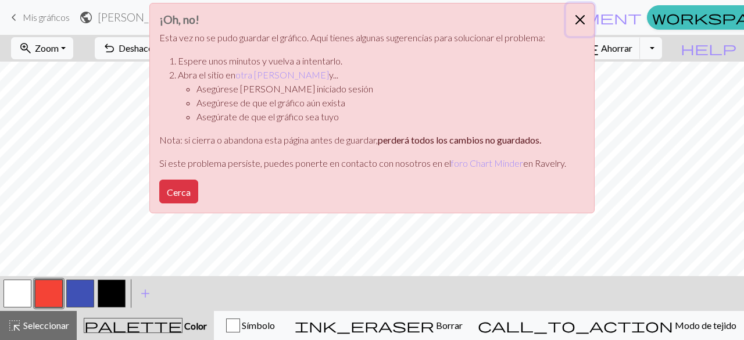
click at [583, 17] on button "Cerca" at bounding box center [580, 19] width 28 height 33
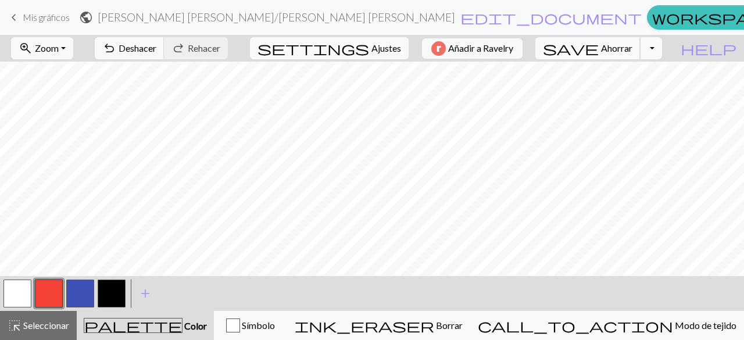
click at [637, 56] on button "save Ahorrar Ahorrar" at bounding box center [587, 48] width 105 height 22
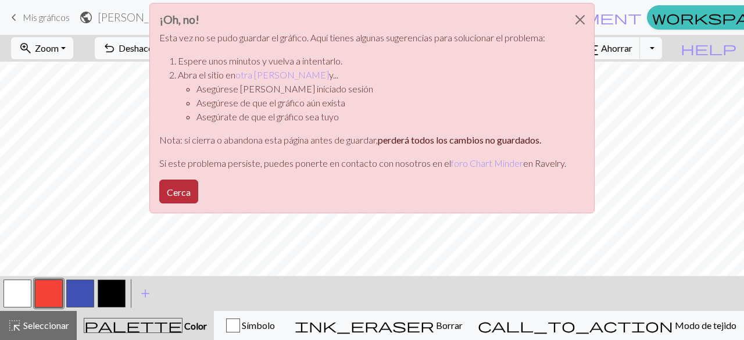
click at [180, 189] on font "Cerca" at bounding box center [179, 192] width 24 height 11
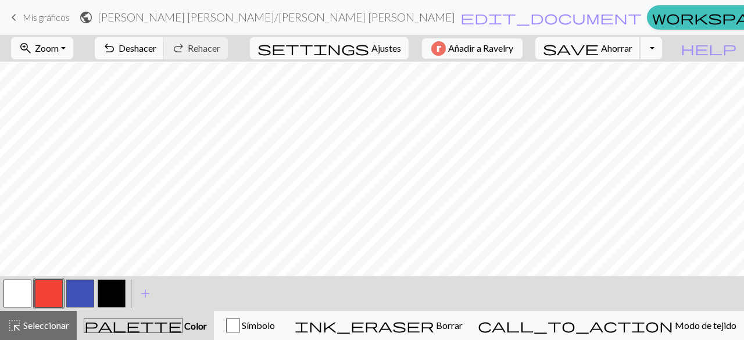
click at [632, 53] on font "Ahorrar" at bounding box center [616, 47] width 31 height 11
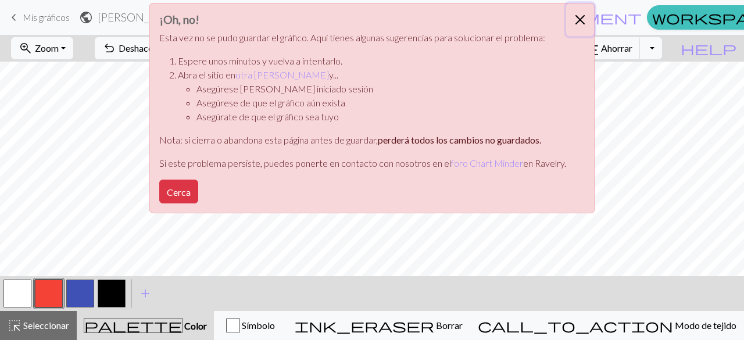
click at [575, 23] on button "Cerca" at bounding box center [580, 19] width 28 height 33
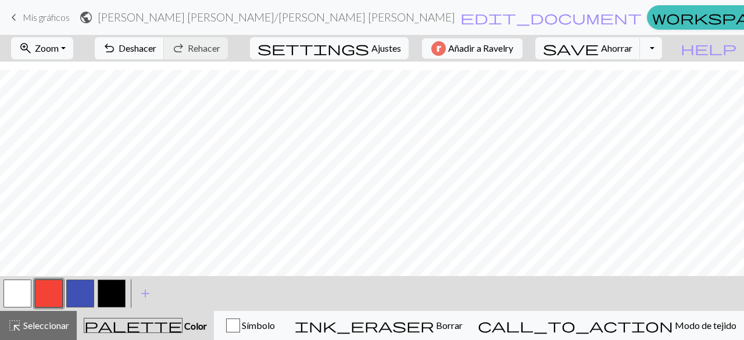
scroll to position [38, 0]
click at [632, 52] on font "Ahorrar" at bounding box center [616, 47] width 31 height 11
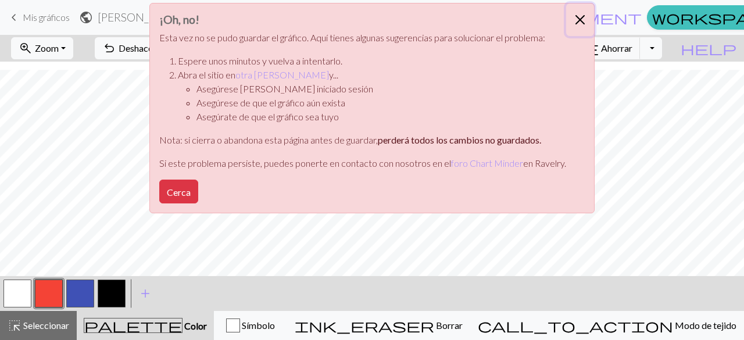
click at [576, 21] on button "Cerca" at bounding box center [580, 19] width 28 height 33
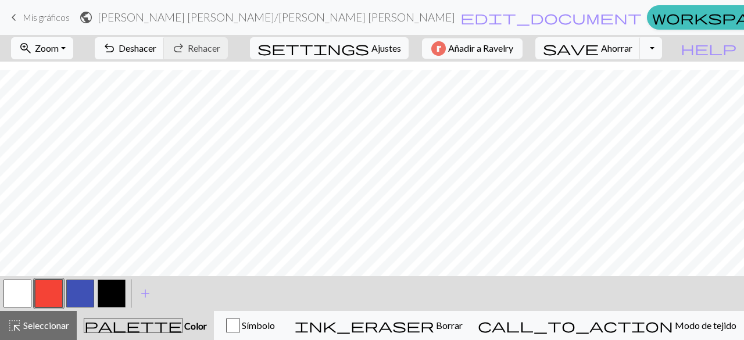
click at [73, 37] on button "zoom_in Zoom Zoom" at bounding box center [42, 48] width 62 height 22
click at [81, 150] on button "100%" at bounding box center [58, 157] width 92 height 19
click at [58, 42] on font "Zoom" at bounding box center [47, 47] width 24 height 11
click at [57, 137] on button "50%" at bounding box center [58, 139] width 92 height 19
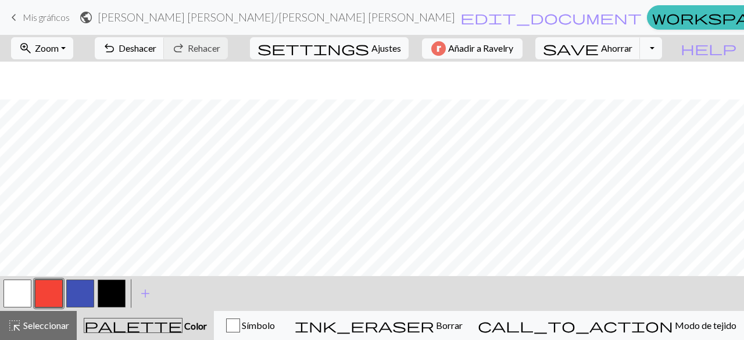
scroll to position [38, 0]
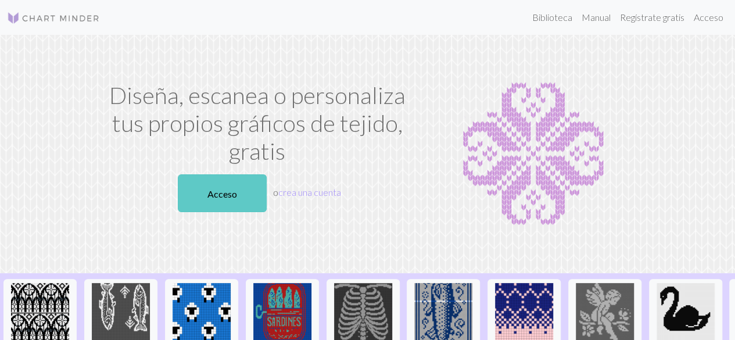
click at [235, 194] on font "Acceso" at bounding box center [222, 193] width 30 height 11
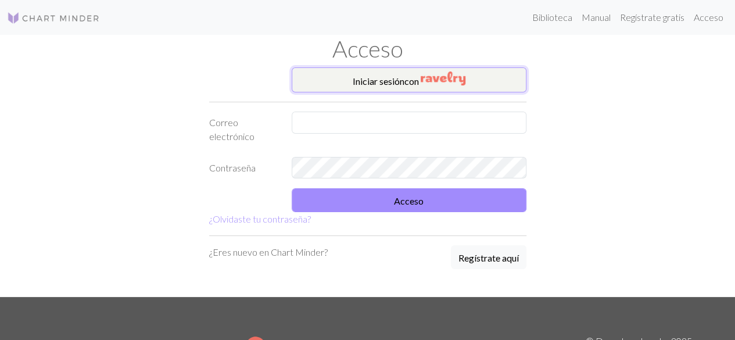
click at [402, 77] on font "Iniciar sesión" at bounding box center [379, 81] width 52 height 11
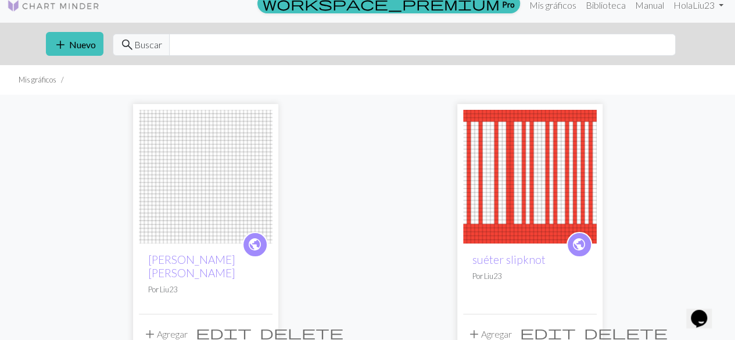
scroll to position [10, 0]
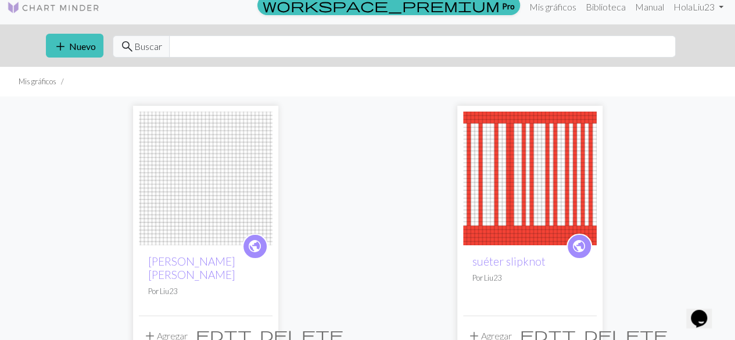
click at [186, 217] on img at bounding box center [206, 179] width 134 height 134
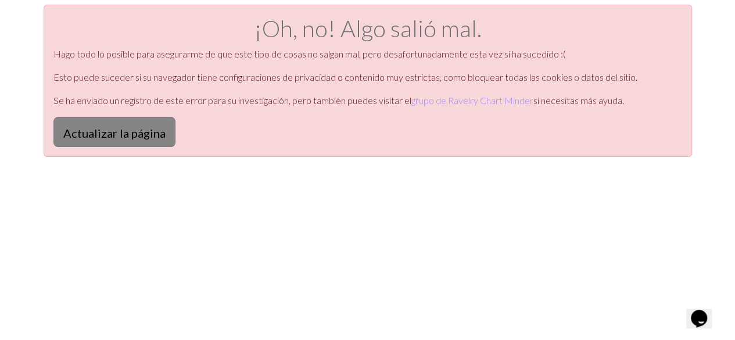
click at [149, 130] on font "Actualizar la página" at bounding box center [114, 133] width 102 height 14
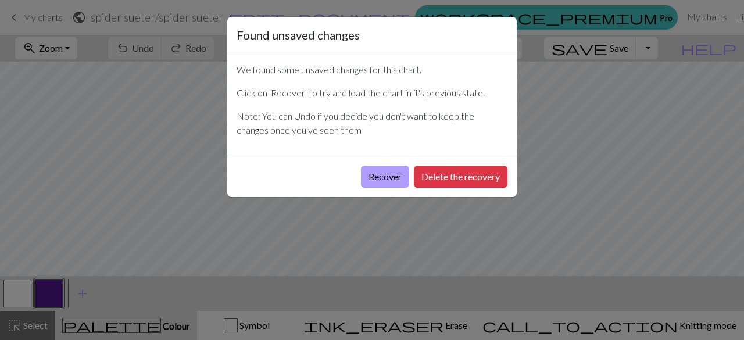
click at [393, 175] on button "Recover" at bounding box center [385, 177] width 48 height 22
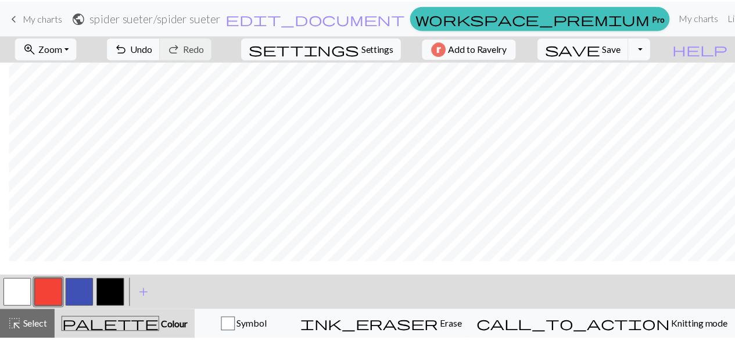
scroll to position [0, 255]
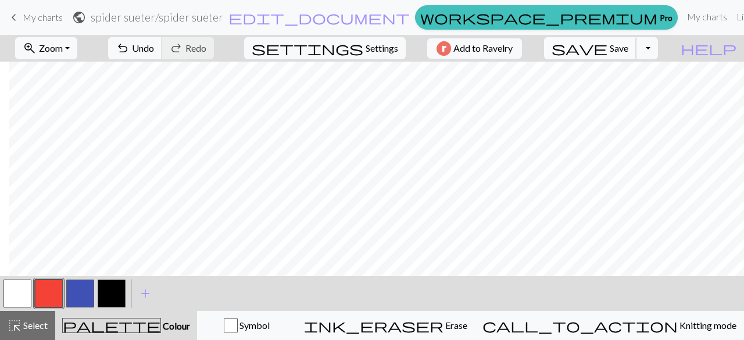
click at [607, 42] on span "save" at bounding box center [579, 48] width 56 height 16
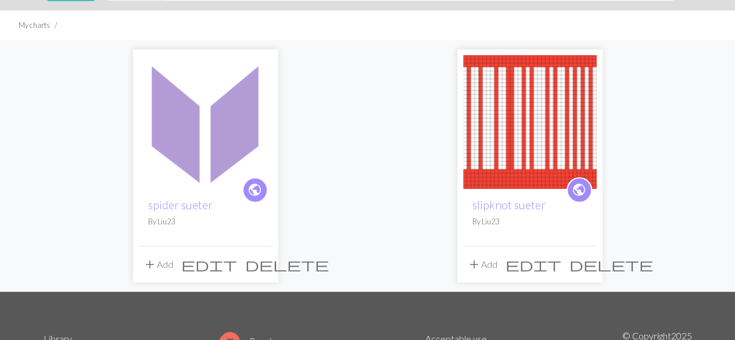
scroll to position [65, 0]
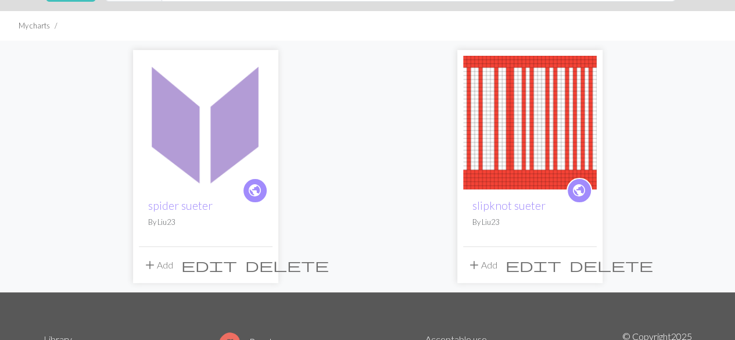
click at [153, 267] on span "add" at bounding box center [150, 265] width 14 height 16
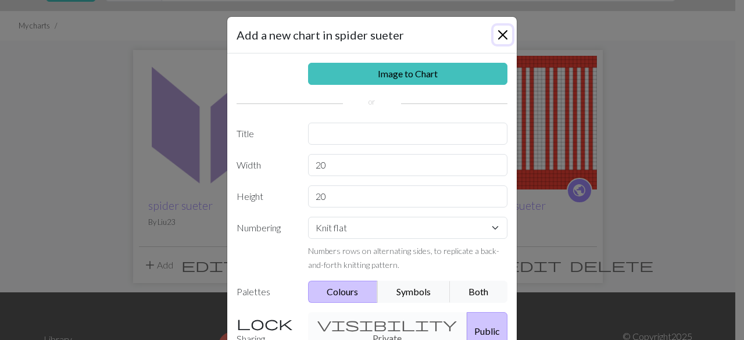
click at [501, 33] on button "Close" at bounding box center [502, 35] width 19 height 19
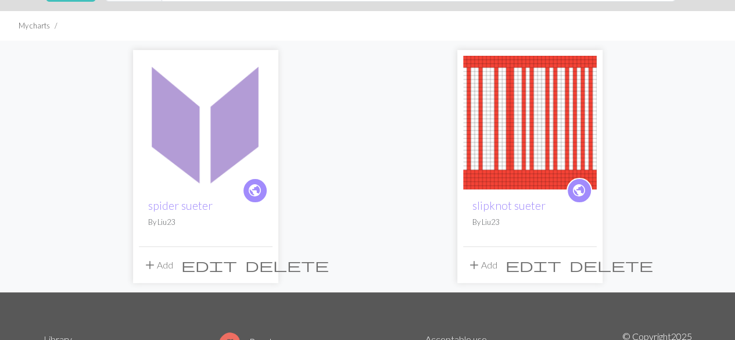
click at [164, 225] on p "By Liu23" at bounding box center [205, 222] width 115 height 11
click at [191, 99] on img at bounding box center [206, 123] width 134 height 134
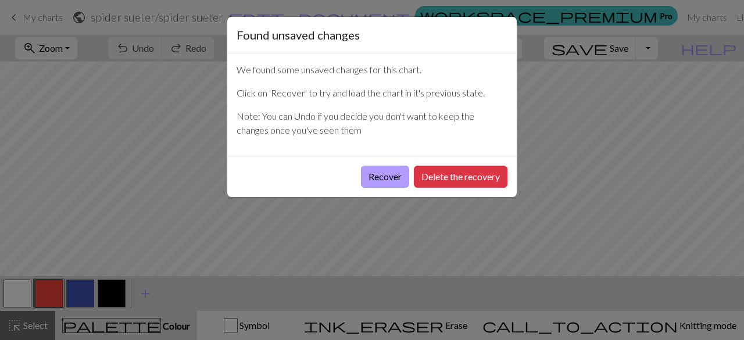
click at [391, 180] on button "Recover" at bounding box center [385, 177] width 48 height 22
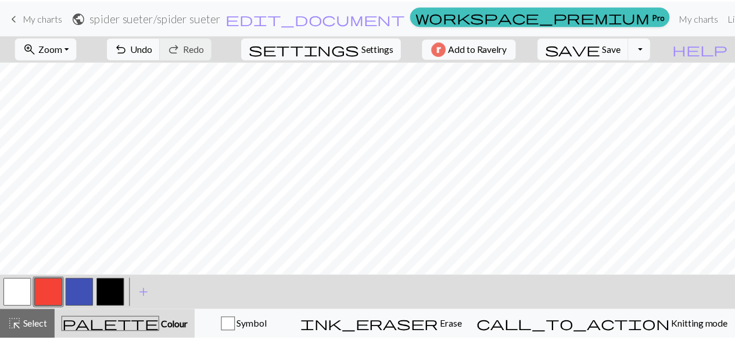
scroll to position [253, 0]
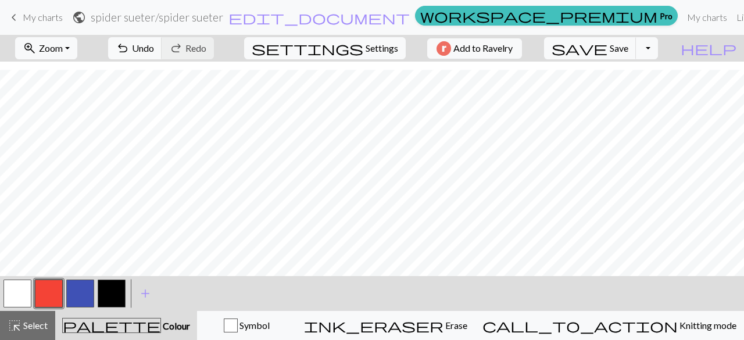
click at [15, 16] on span "keyboard_arrow_left" at bounding box center [14, 17] width 14 height 16
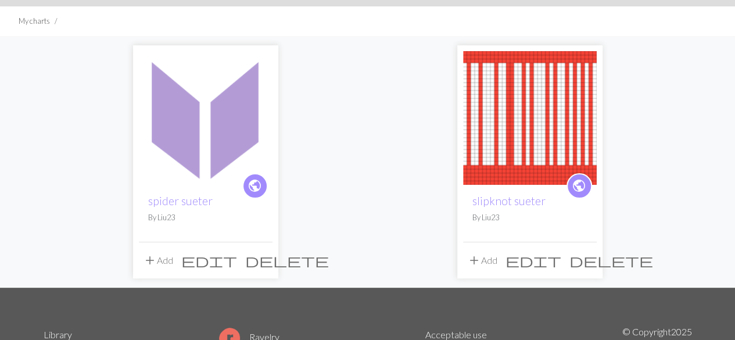
scroll to position [65, 0]
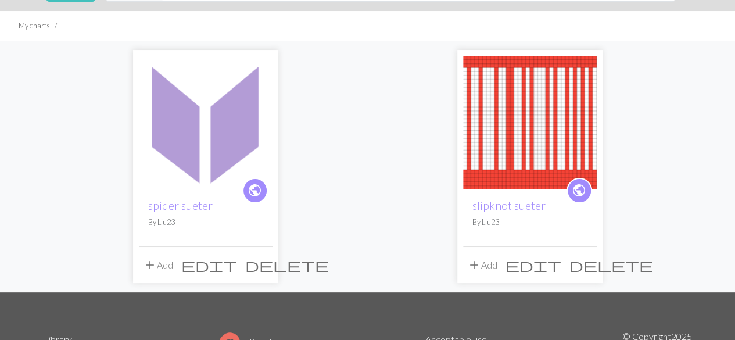
click at [213, 166] on img at bounding box center [206, 123] width 134 height 134
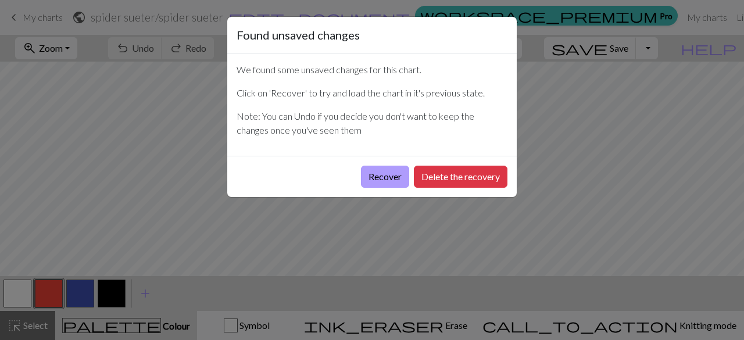
click at [400, 176] on button "Recover" at bounding box center [385, 177] width 48 height 22
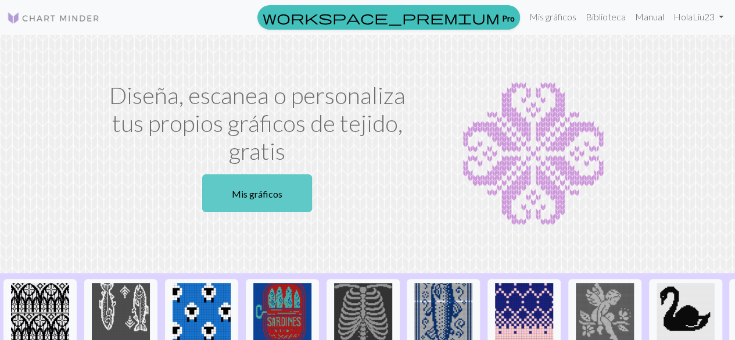
click at [282, 192] on link "Mis gráficos" at bounding box center [257, 193] width 110 height 38
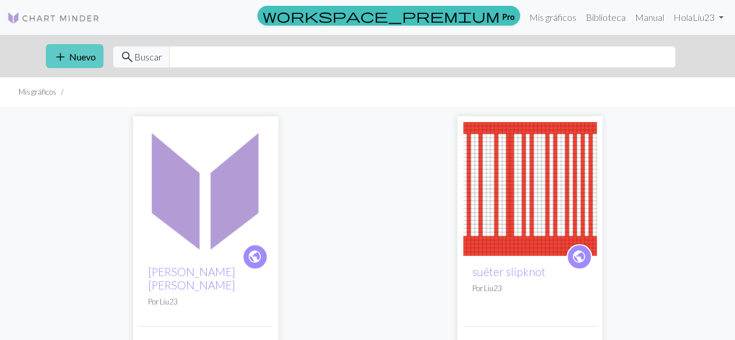
click at [95, 61] on button "add Nuevo" at bounding box center [75, 56] width 58 height 24
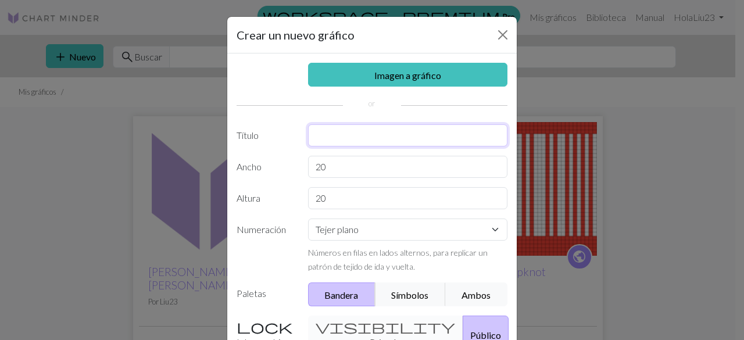
click at [372, 134] on input "text" at bounding box center [408, 135] width 200 height 22
type input "spider sueter 2"
click at [354, 163] on input "20" at bounding box center [408, 167] width 200 height 22
type input "2"
type input "60"
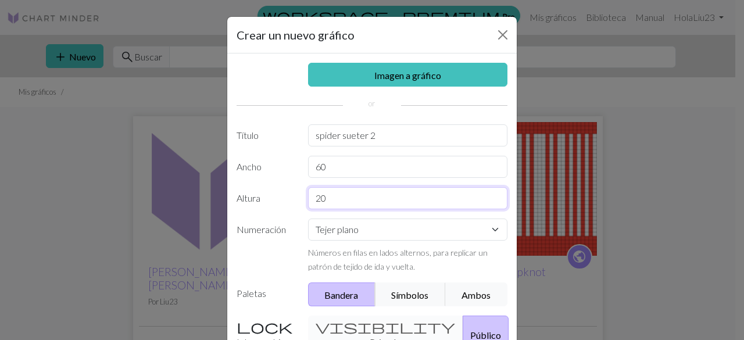
click at [346, 202] on input "20" at bounding box center [408, 198] width 200 height 22
type input "2"
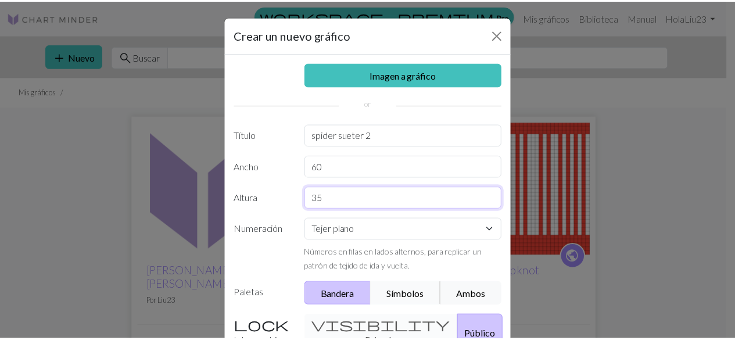
scroll to position [135, 0]
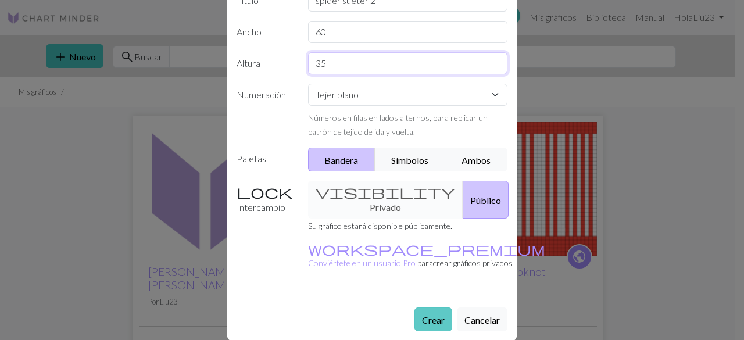
type input "35"
click at [434, 314] on font "Crear" at bounding box center [433, 319] width 23 height 11
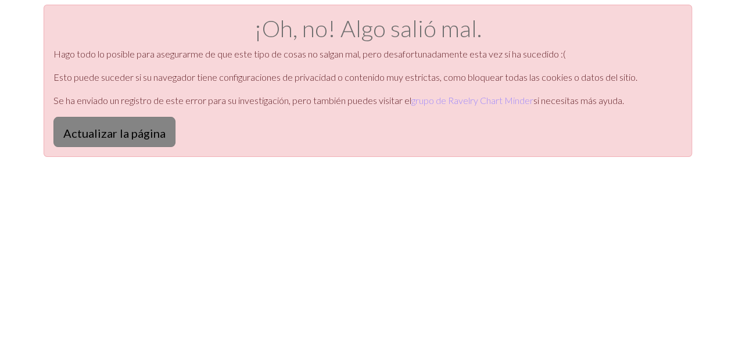
click at [120, 134] on font "Actualizar la página" at bounding box center [114, 133] width 102 height 14
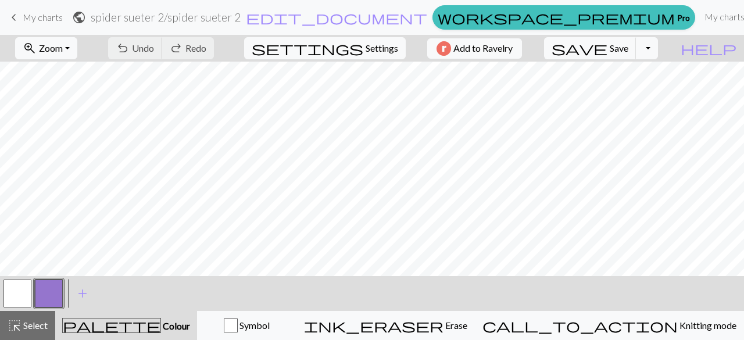
click at [63, 280] on div at bounding box center [48, 293] width 31 height 31
click at [52, 289] on button "button" at bounding box center [49, 294] width 28 height 28
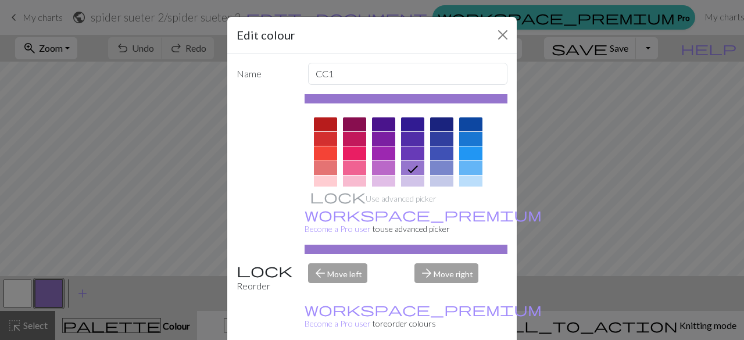
click at [321, 151] on div at bounding box center [325, 153] width 23 height 14
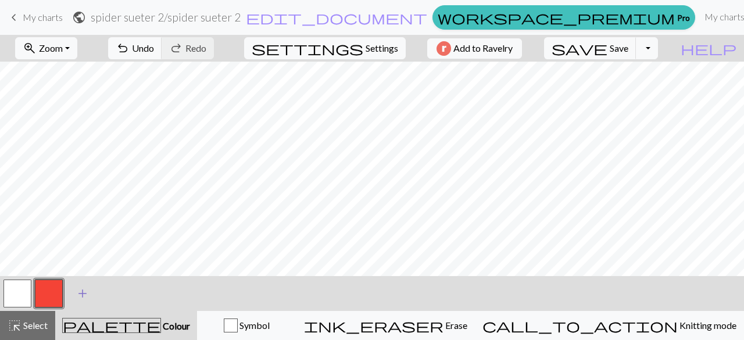
click at [84, 292] on span "add" at bounding box center [83, 293] width 14 height 16
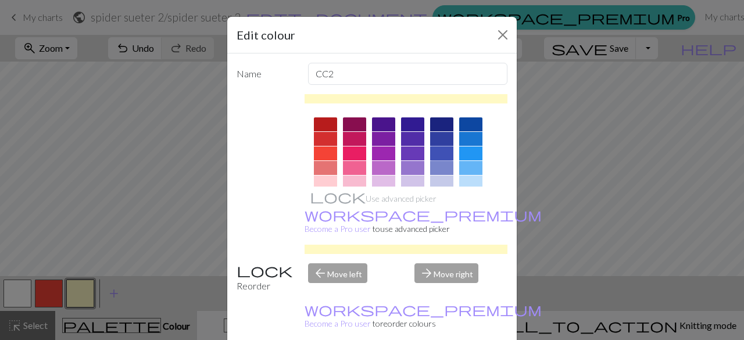
click at [440, 152] on div at bounding box center [441, 153] width 23 height 14
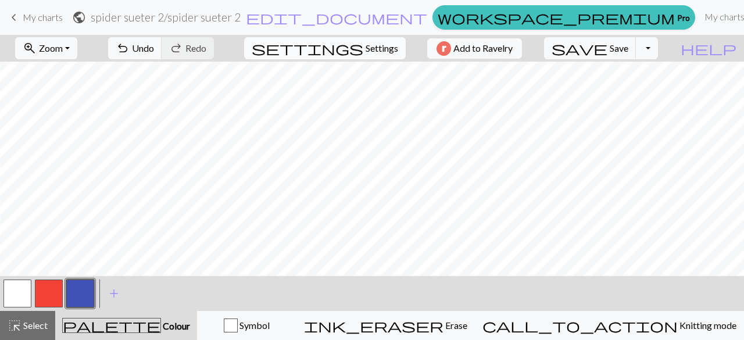
scroll to position [0, 255]
click at [52, 296] on button "button" at bounding box center [49, 294] width 28 height 28
click at [63, 49] on span "Zoom" at bounding box center [51, 47] width 24 height 11
click at [66, 130] on button "50%" at bounding box center [62, 139] width 92 height 19
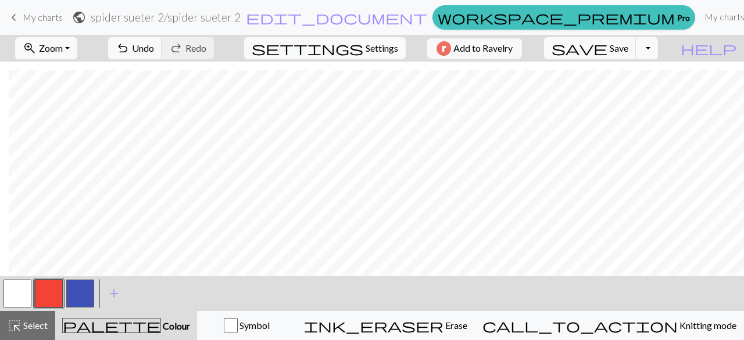
click at [88, 292] on button "button" at bounding box center [80, 294] width 28 height 28
click at [77, 47] on button "zoom_in Zoom Zoom" at bounding box center [46, 48] width 62 height 22
click at [78, 152] on button "100%" at bounding box center [62, 157] width 92 height 19
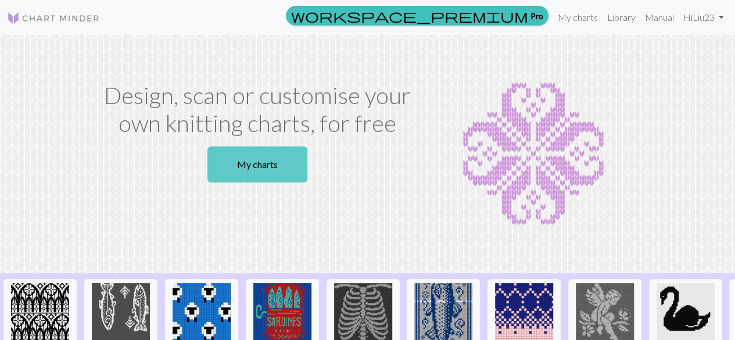
click at [274, 157] on link "My charts" at bounding box center [257, 164] width 100 height 36
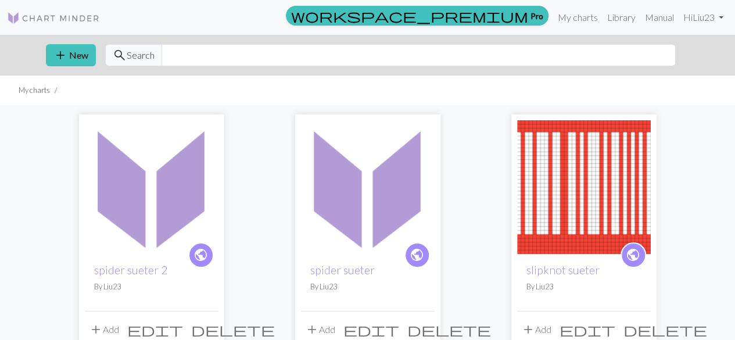
click at [157, 261] on div "public spider sueter 2 By Liu23" at bounding box center [152, 282] width 134 height 57
click at [180, 206] on img at bounding box center [152, 187] width 134 height 134
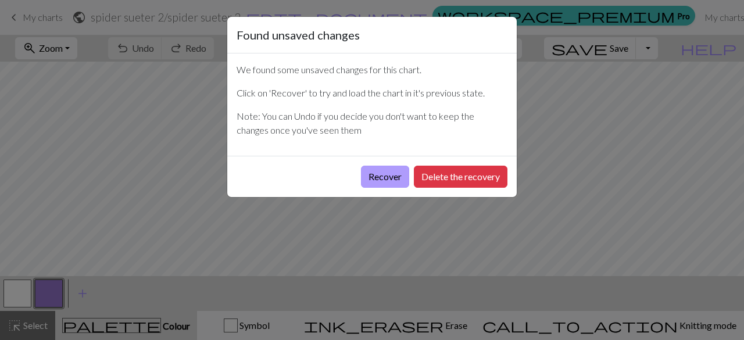
click at [383, 178] on button "Recover" at bounding box center [385, 177] width 48 height 22
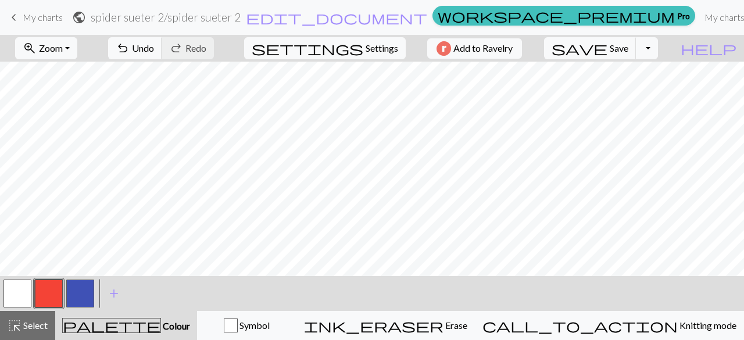
click at [84, 286] on button "button" at bounding box center [80, 294] width 28 height 28
click at [63, 44] on span "Zoom" at bounding box center [51, 47] width 24 height 11
click at [60, 139] on button "50%" at bounding box center [62, 139] width 92 height 19
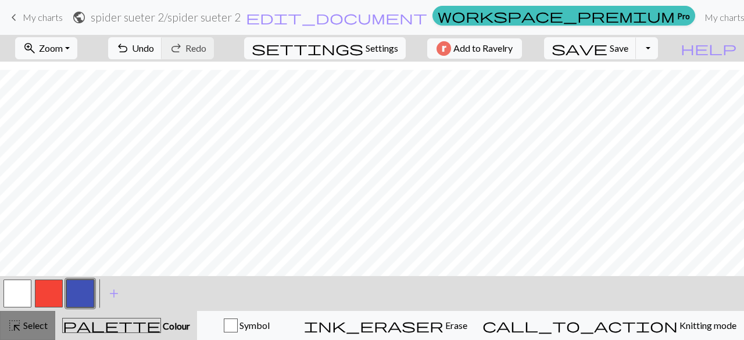
click at [27, 327] on span "Select" at bounding box center [35, 325] width 26 height 11
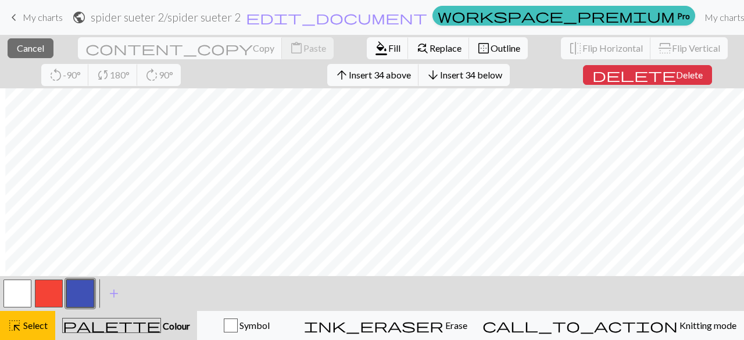
scroll to position [0, 5]
click at [78, 295] on button "button" at bounding box center [80, 294] width 28 height 28
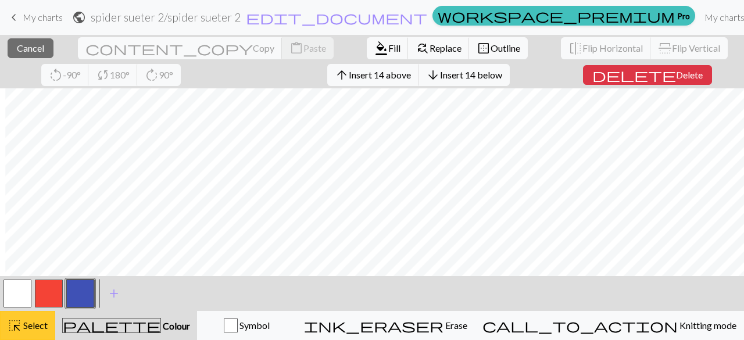
click at [33, 326] on span "Select" at bounding box center [35, 325] width 26 height 11
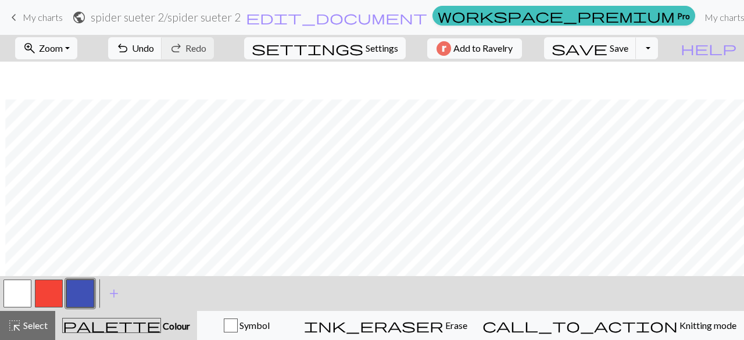
scroll to position [38, 5]
click at [50, 298] on button "button" at bounding box center [49, 294] width 28 height 28
click at [81, 295] on button "button" at bounding box center [80, 294] width 28 height 28
click at [50, 303] on button "button" at bounding box center [49, 294] width 28 height 28
click at [162, 55] on button "undo Undo Undo" at bounding box center [135, 48] width 54 height 22
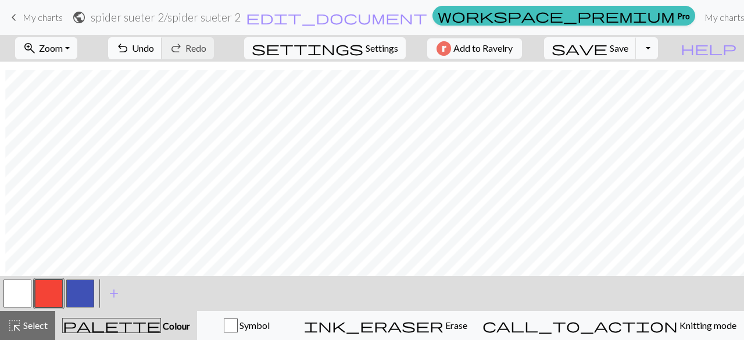
click at [162, 55] on button "undo Undo Undo" at bounding box center [135, 48] width 54 height 22
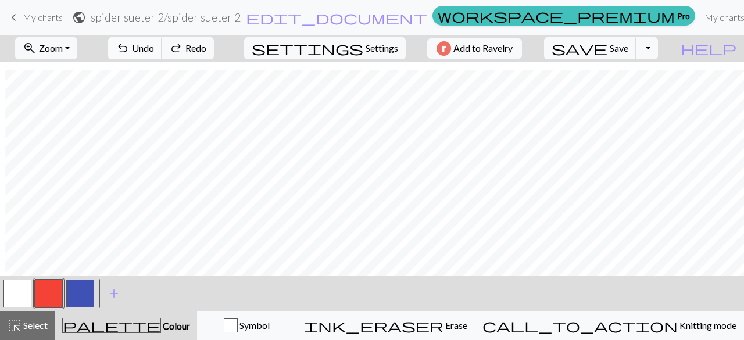
click at [162, 55] on button "undo Undo Undo" at bounding box center [135, 48] width 54 height 22
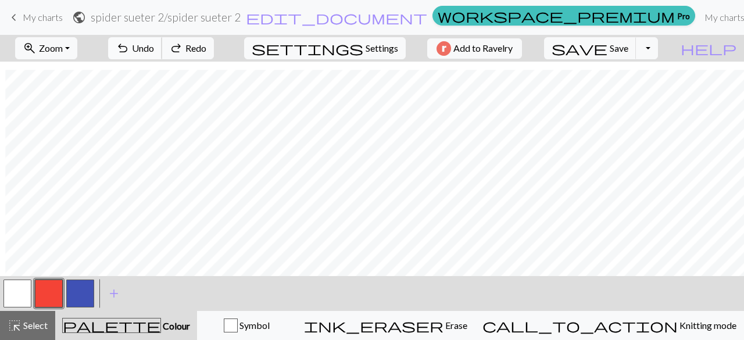
click at [162, 55] on button "undo Undo Undo" at bounding box center [135, 48] width 54 height 22
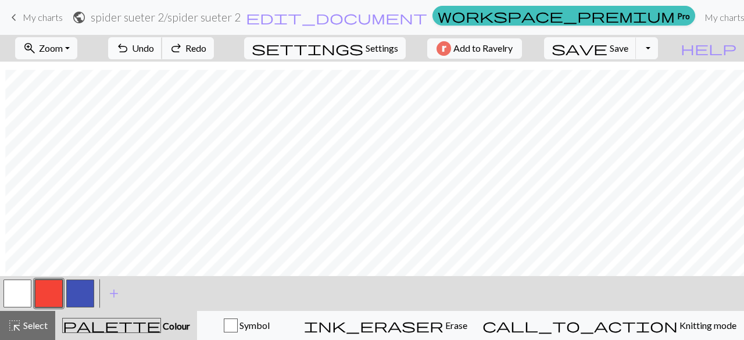
click at [162, 55] on button "undo Undo Undo" at bounding box center [135, 48] width 54 height 22
click at [80, 291] on button "button" at bounding box center [80, 294] width 28 height 28
click at [51, 292] on button "button" at bounding box center [49, 294] width 28 height 28
click at [84, 290] on button "button" at bounding box center [80, 294] width 28 height 28
click at [46, 297] on button "button" at bounding box center [49, 294] width 28 height 28
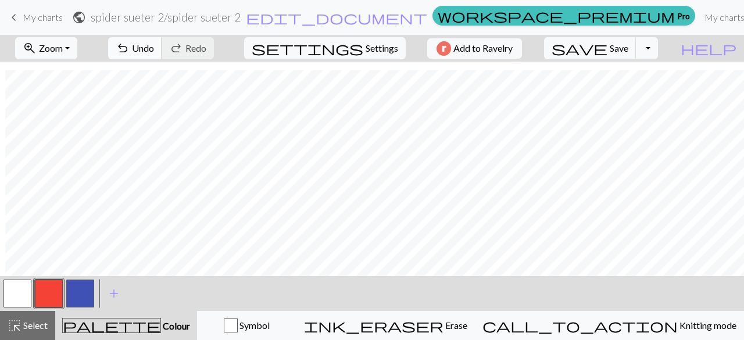
click at [162, 46] on button "undo Undo Undo" at bounding box center [135, 48] width 54 height 22
click at [86, 297] on button "button" at bounding box center [80, 294] width 28 height 28
click at [50, 299] on button "button" at bounding box center [49, 294] width 28 height 28
click at [80, 302] on button "button" at bounding box center [80, 294] width 28 height 28
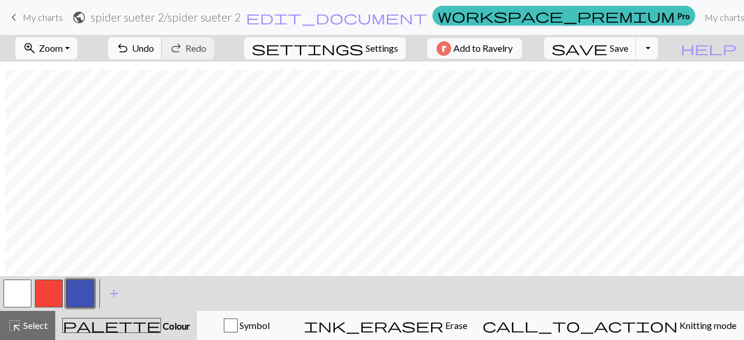
click at [154, 51] on span "Undo" at bounding box center [143, 47] width 22 height 11
click at [48, 294] on button "button" at bounding box center [49, 294] width 28 height 28
click at [628, 44] on span "Save" at bounding box center [619, 47] width 19 height 11
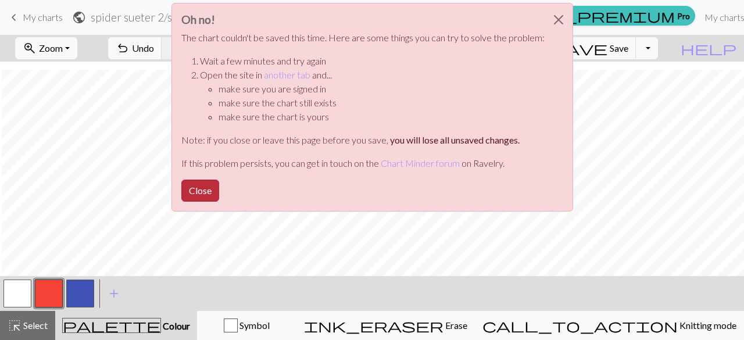
click at [205, 194] on button "Close" at bounding box center [200, 191] width 38 height 22
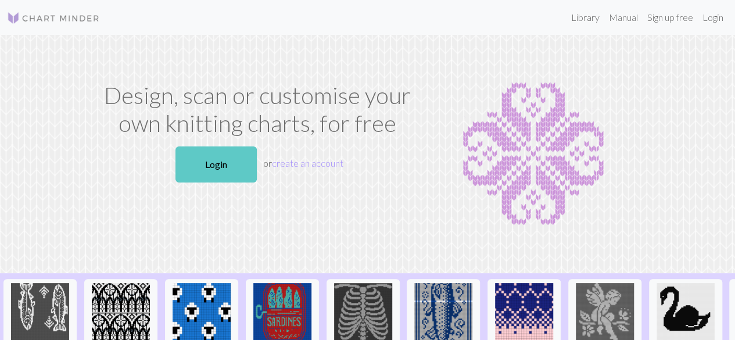
click at [234, 162] on link "Login" at bounding box center [215, 164] width 81 height 36
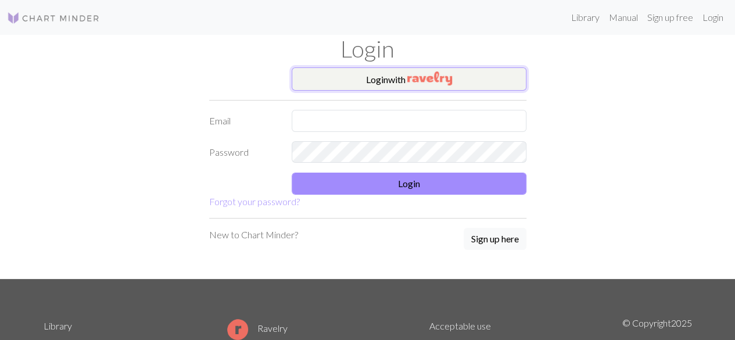
click at [385, 80] on button "Login with" at bounding box center [409, 78] width 235 height 23
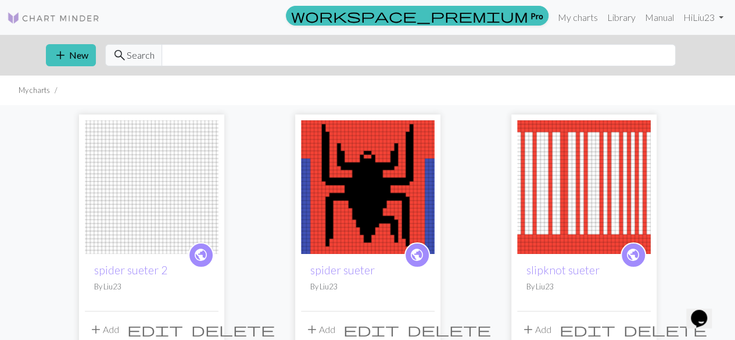
click at [145, 217] on img at bounding box center [152, 187] width 134 height 134
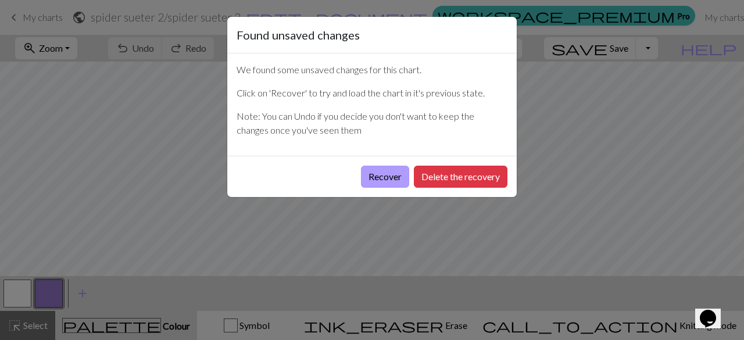
click at [385, 171] on button "Recover" at bounding box center [385, 177] width 48 height 22
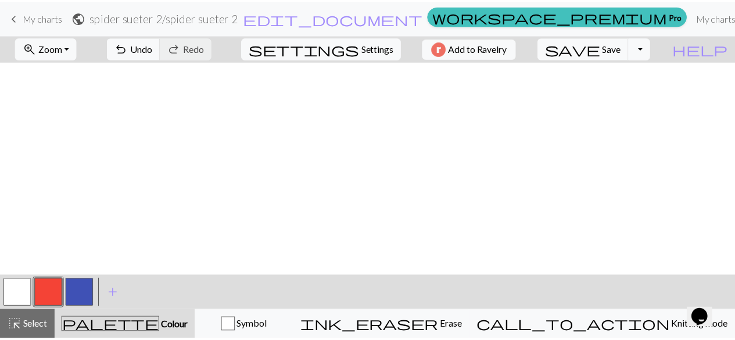
scroll to position [253, 0]
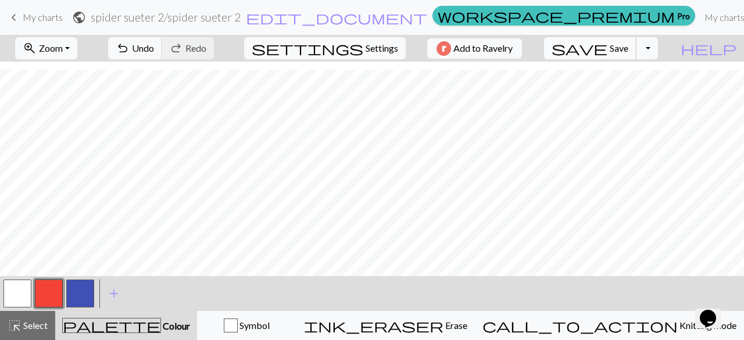
click at [630, 51] on button "save Save Save" at bounding box center [590, 48] width 92 height 22
click at [23, 17] on span "My charts" at bounding box center [43, 17] width 40 height 11
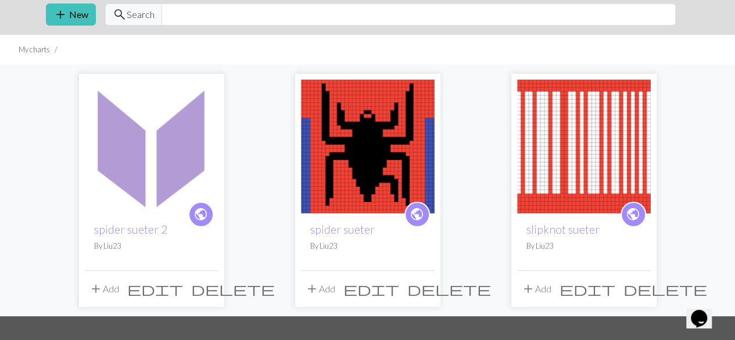
scroll to position [27, 0]
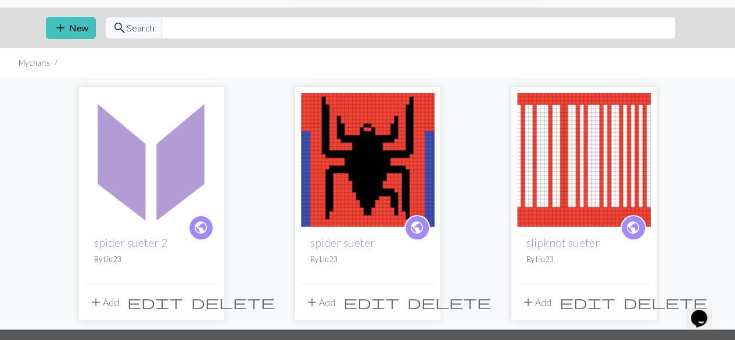
click at [391, 181] on img at bounding box center [368, 160] width 134 height 134
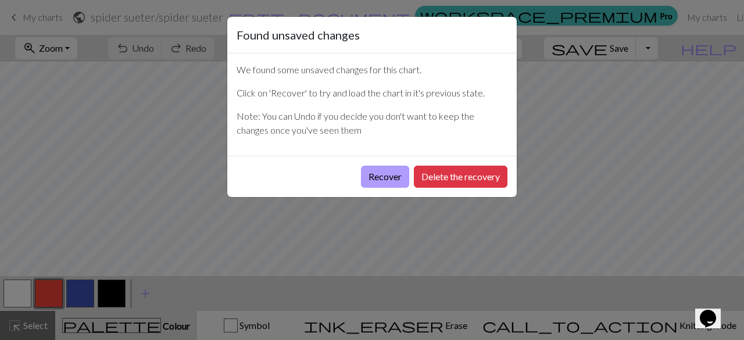
click at [385, 175] on button "Recover" at bounding box center [385, 177] width 48 height 22
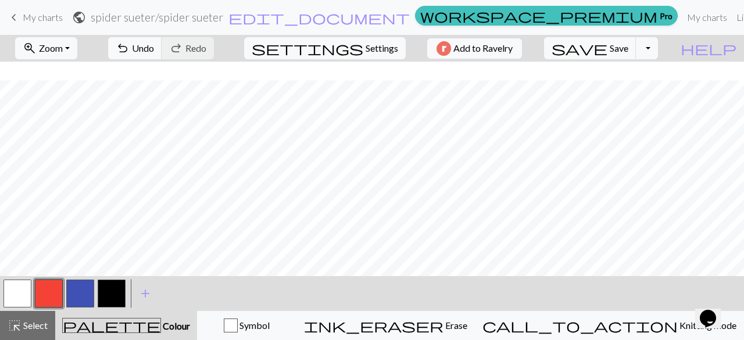
scroll to position [253, 0]
click at [111, 296] on button "button" at bounding box center [112, 294] width 28 height 28
click at [43, 296] on button "button" at bounding box center [49, 294] width 28 height 28
click at [119, 289] on button "button" at bounding box center [112, 294] width 28 height 28
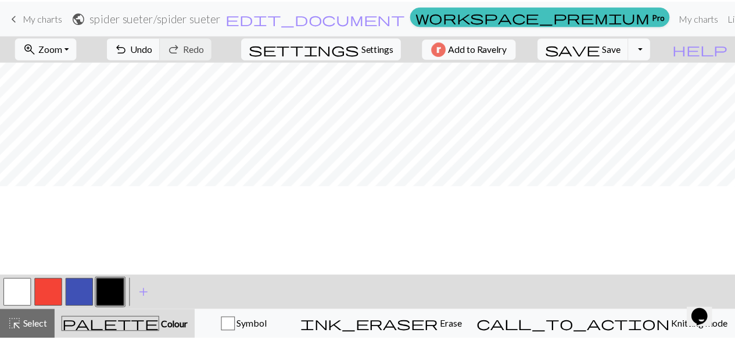
scroll to position [0, 0]
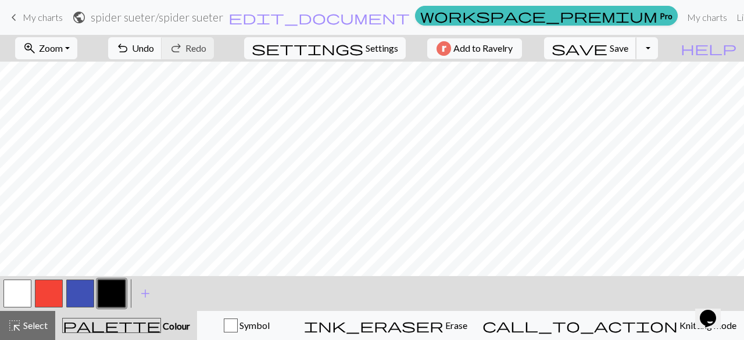
click at [632, 40] on button "save Save Save" at bounding box center [590, 48] width 92 height 22
click at [628, 45] on span "Save" at bounding box center [619, 47] width 19 height 11
click at [44, 20] on span "My charts" at bounding box center [43, 17] width 40 height 11
